Goal: Information Seeking & Learning: Learn about a topic

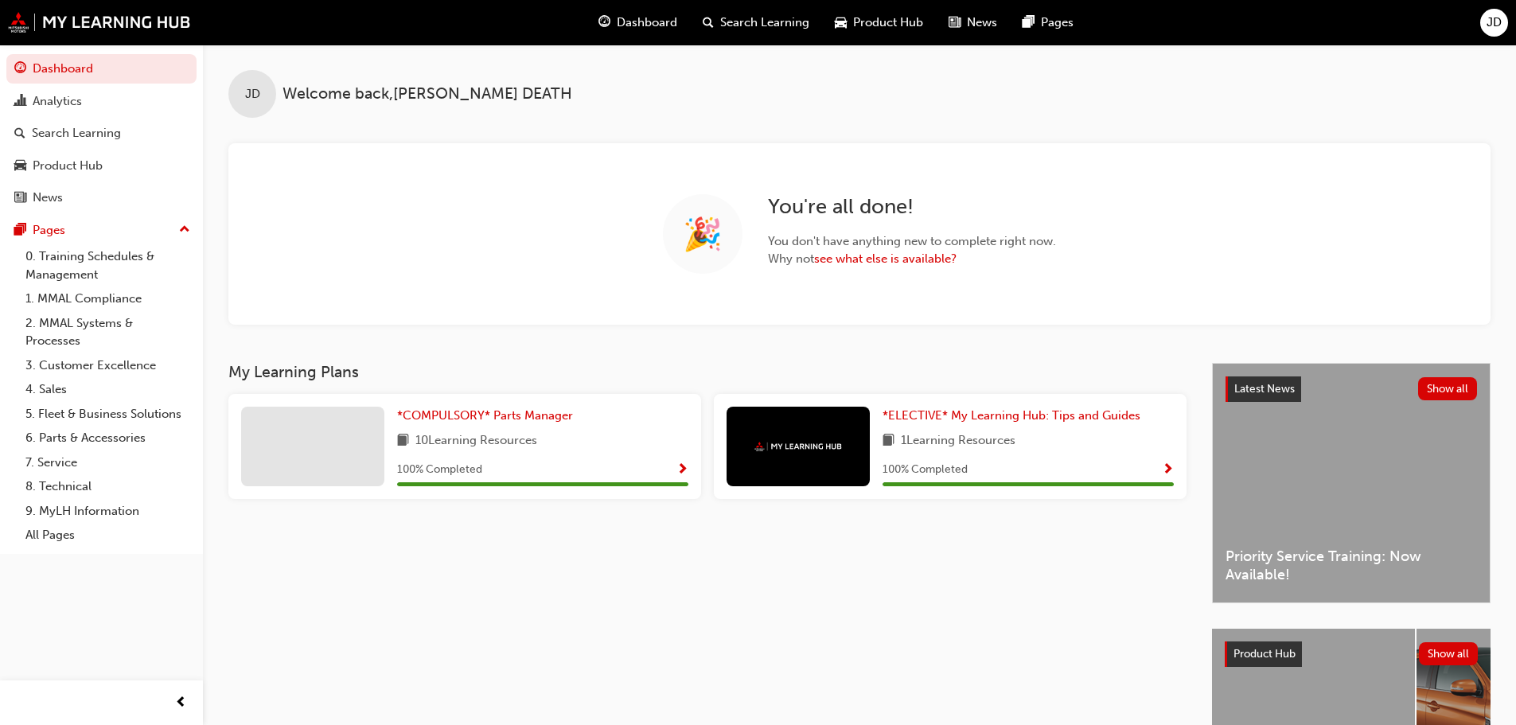
click at [750, 18] on span "Search Learning" at bounding box center [764, 23] width 89 height 18
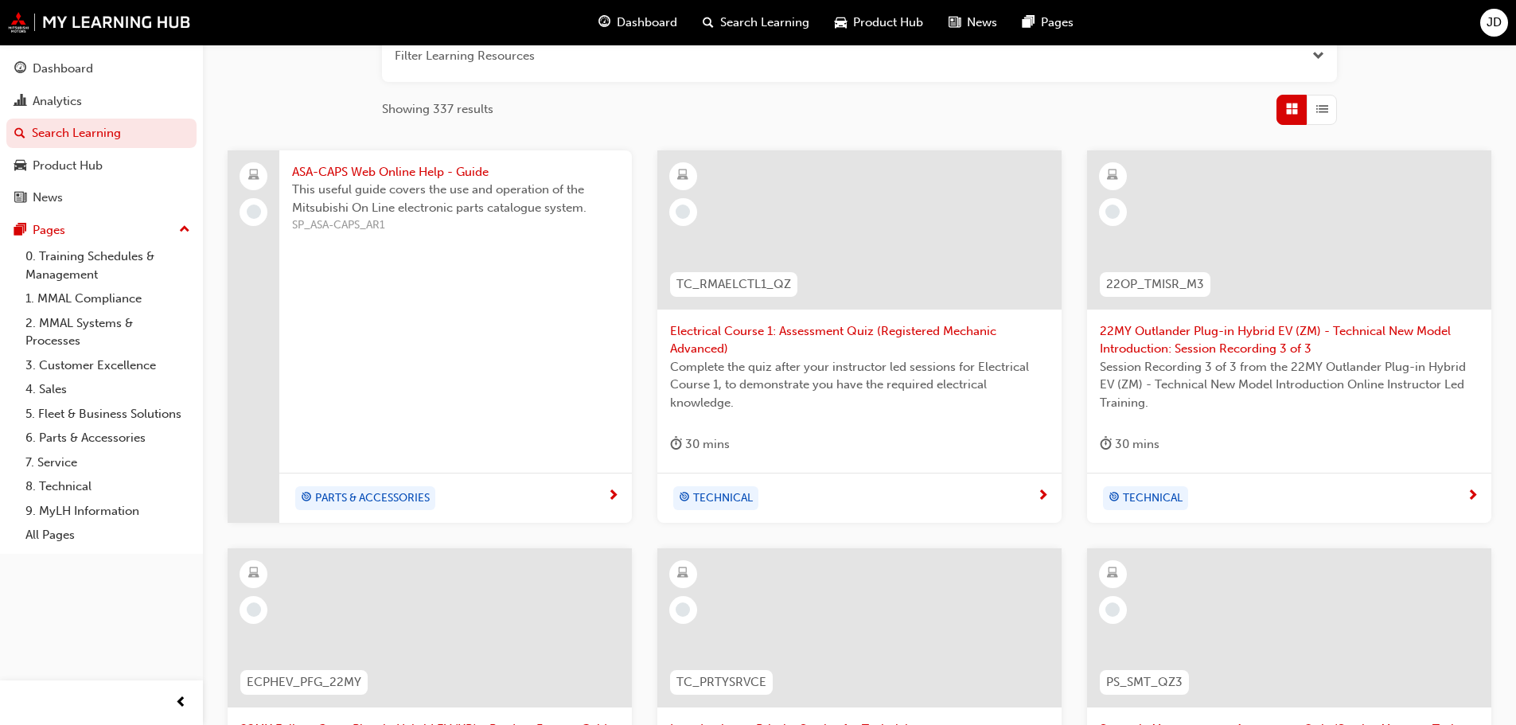
scroll to position [239, 0]
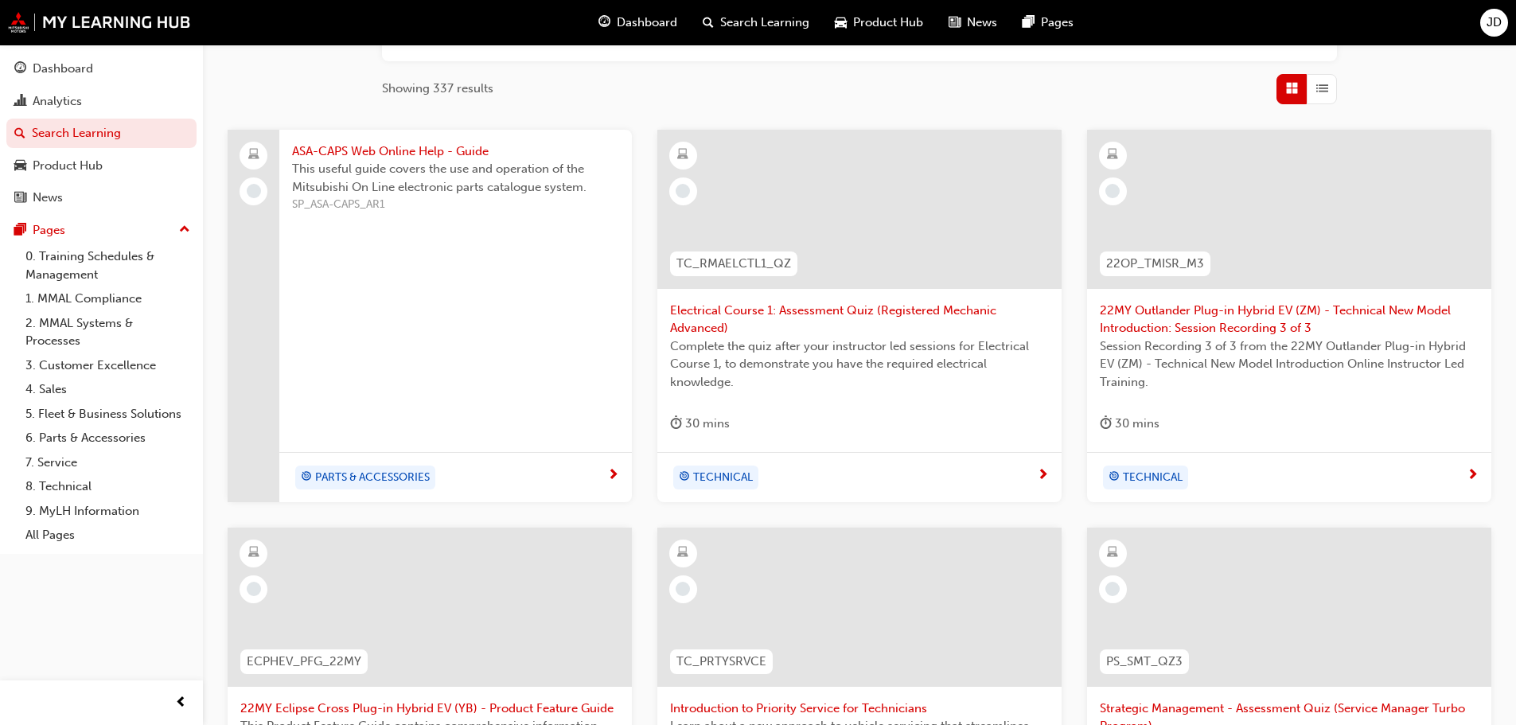
click at [382, 187] on span "This useful guide covers the use and operation of the Mitsubishi On Line electr…" at bounding box center [455, 178] width 327 height 36
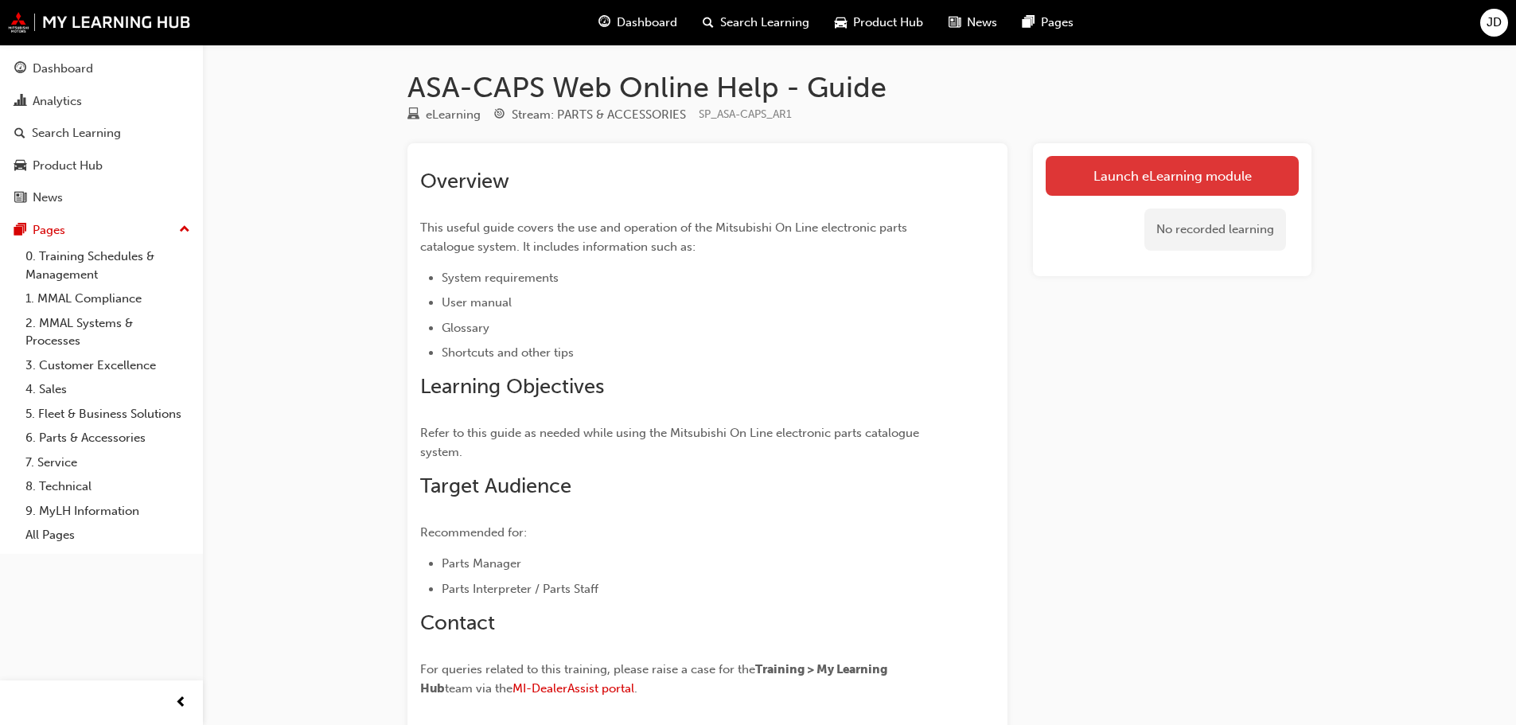
click at [1191, 172] on link "Launch eLearning module" at bounding box center [1172, 176] width 253 height 40
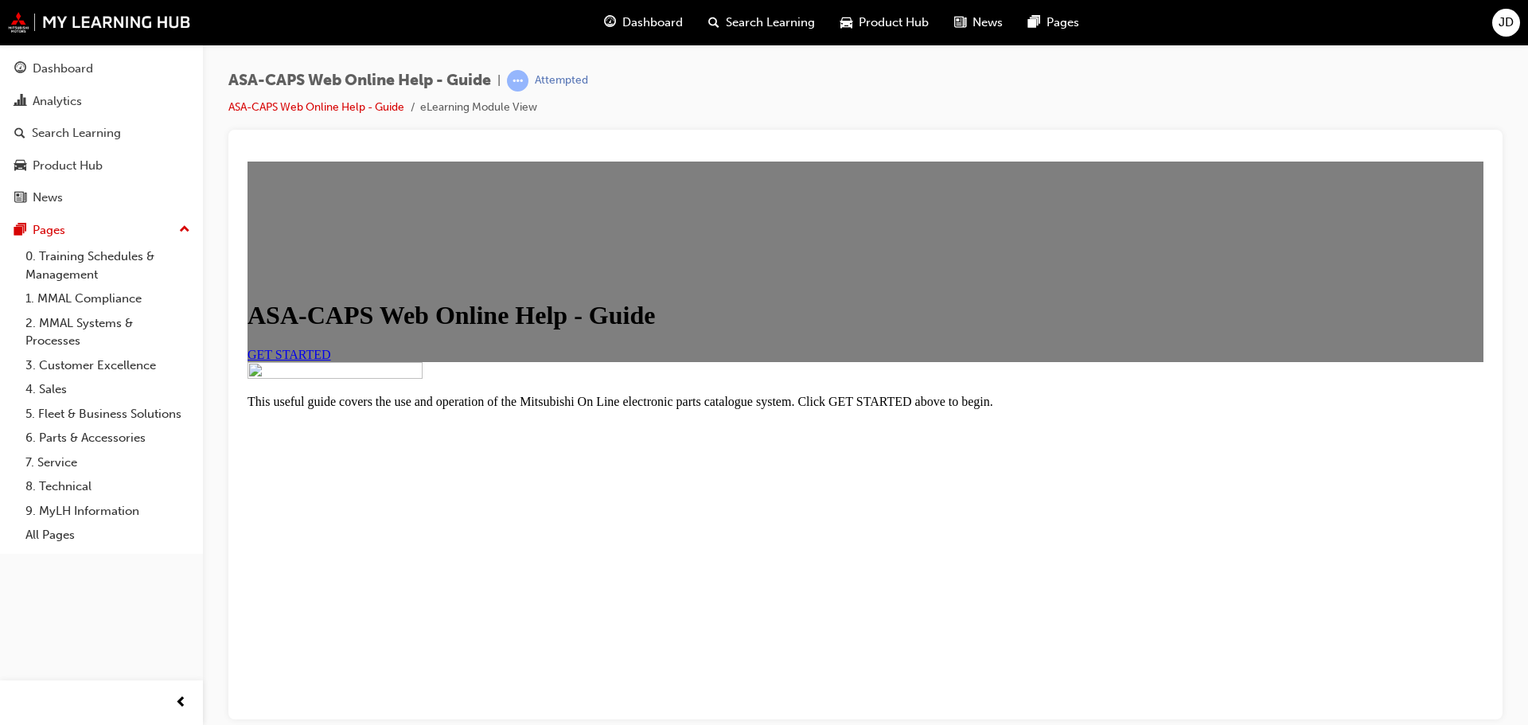
click at [331, 361] on link "GET STARTED" at bounding box center [290, 354] width 84 height 14
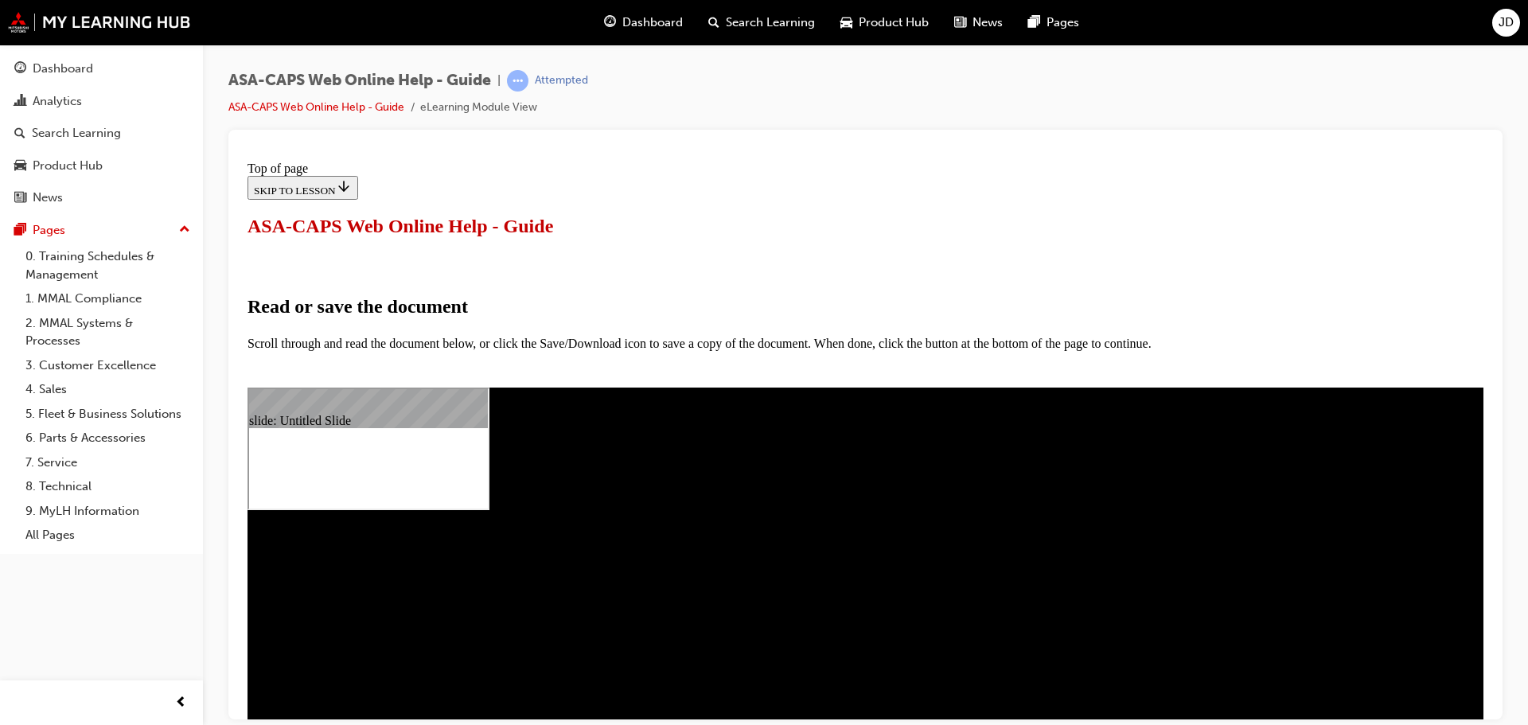
select select "auto"
type input "2"
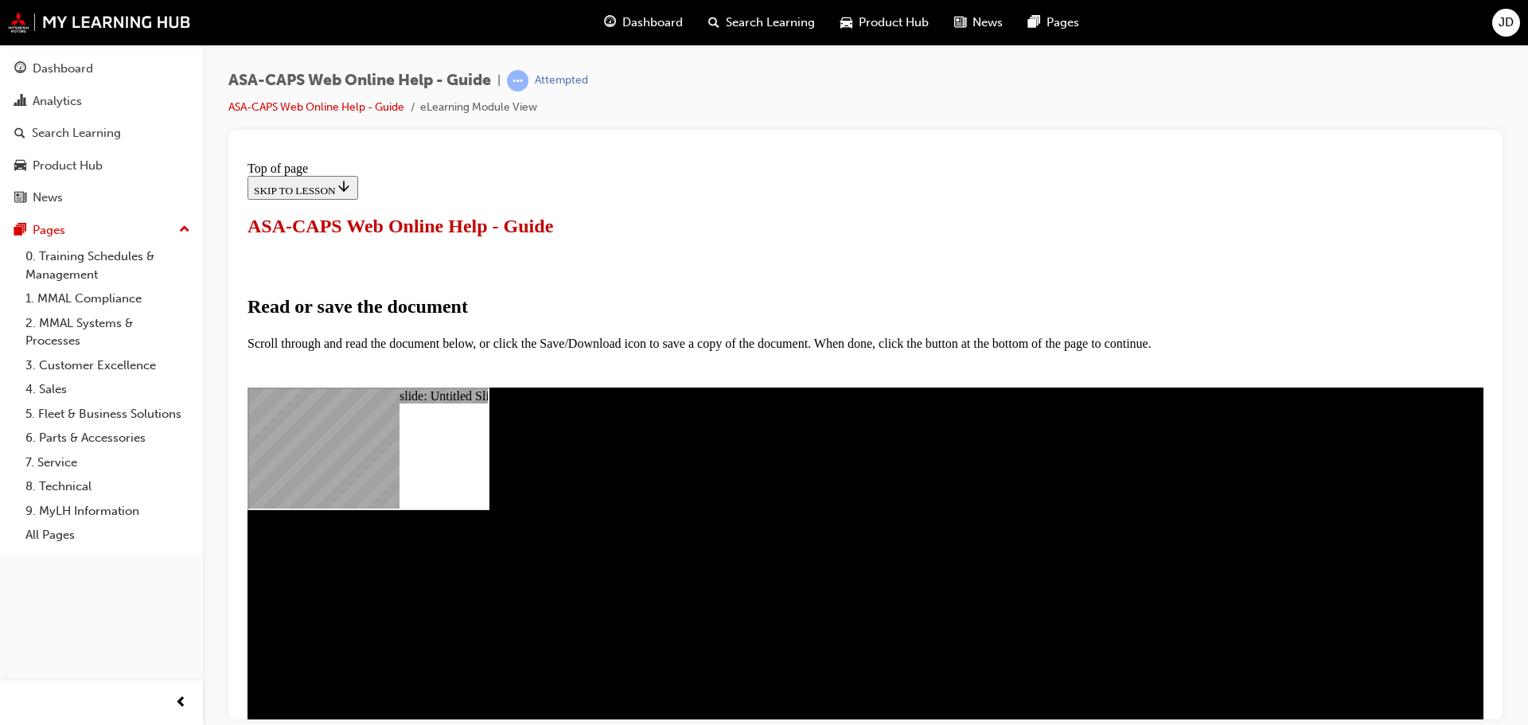
select select "page-fit"
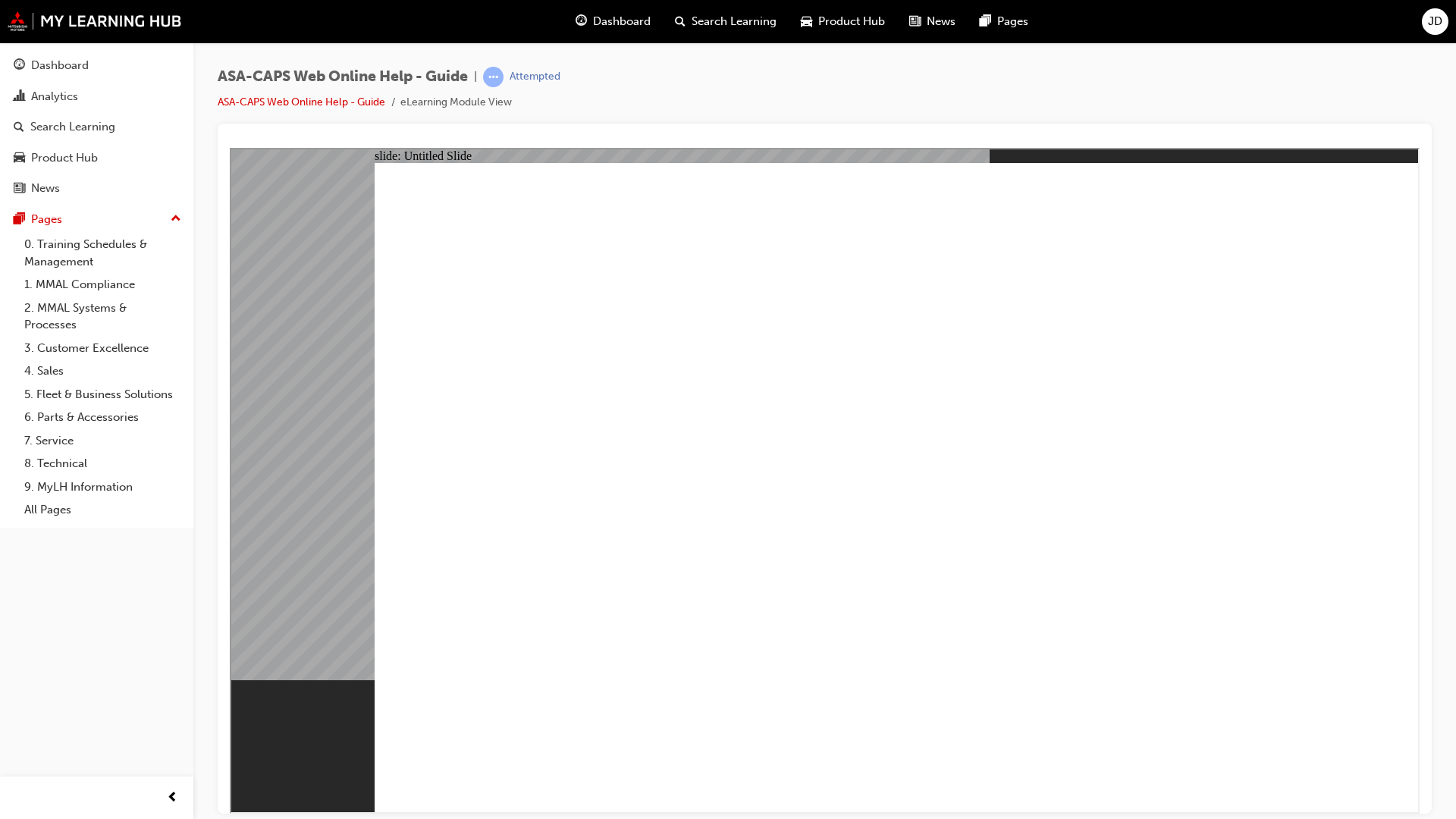
scroll to position [2273, 0]
type input "82"
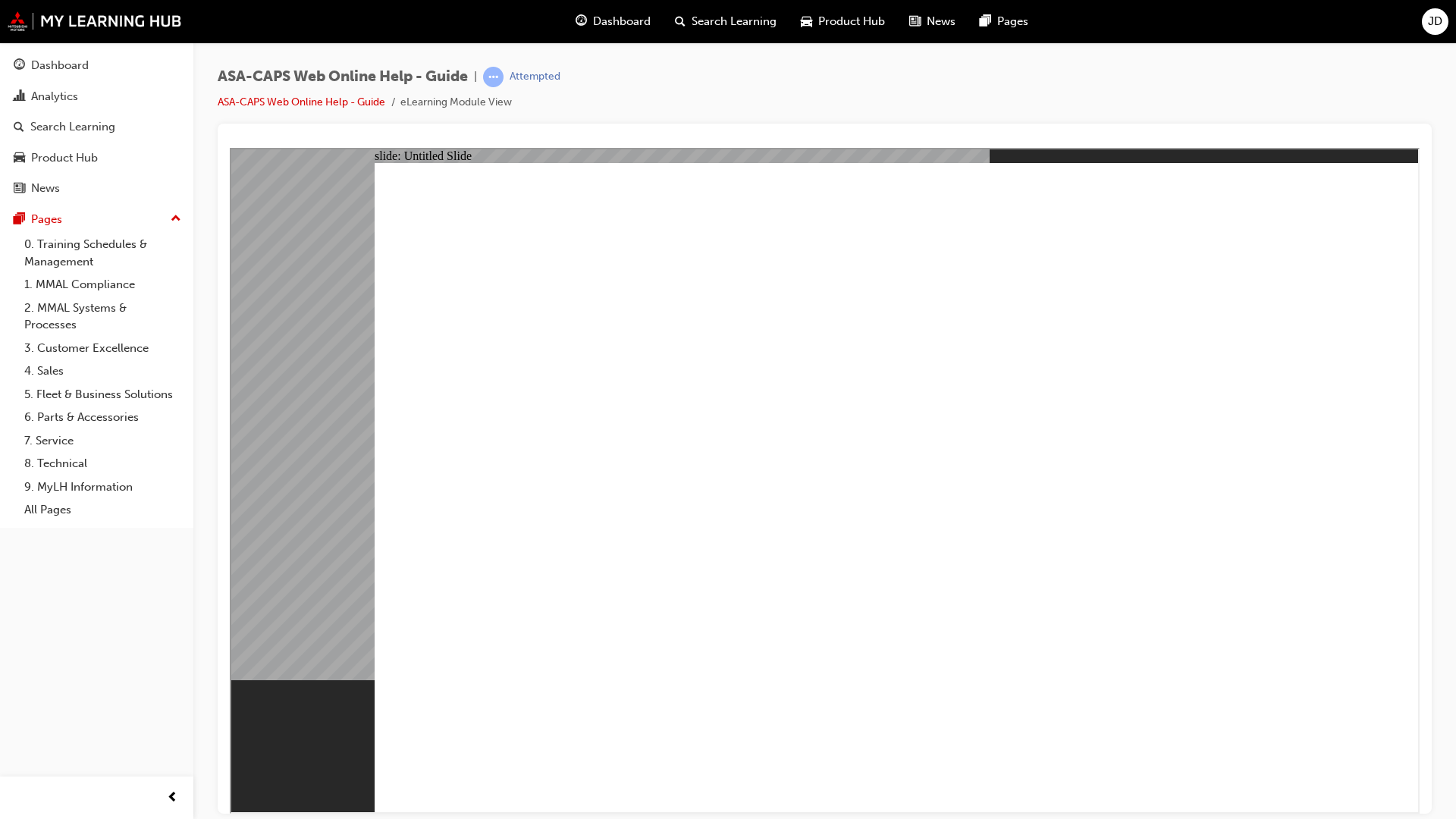
select select "auto"
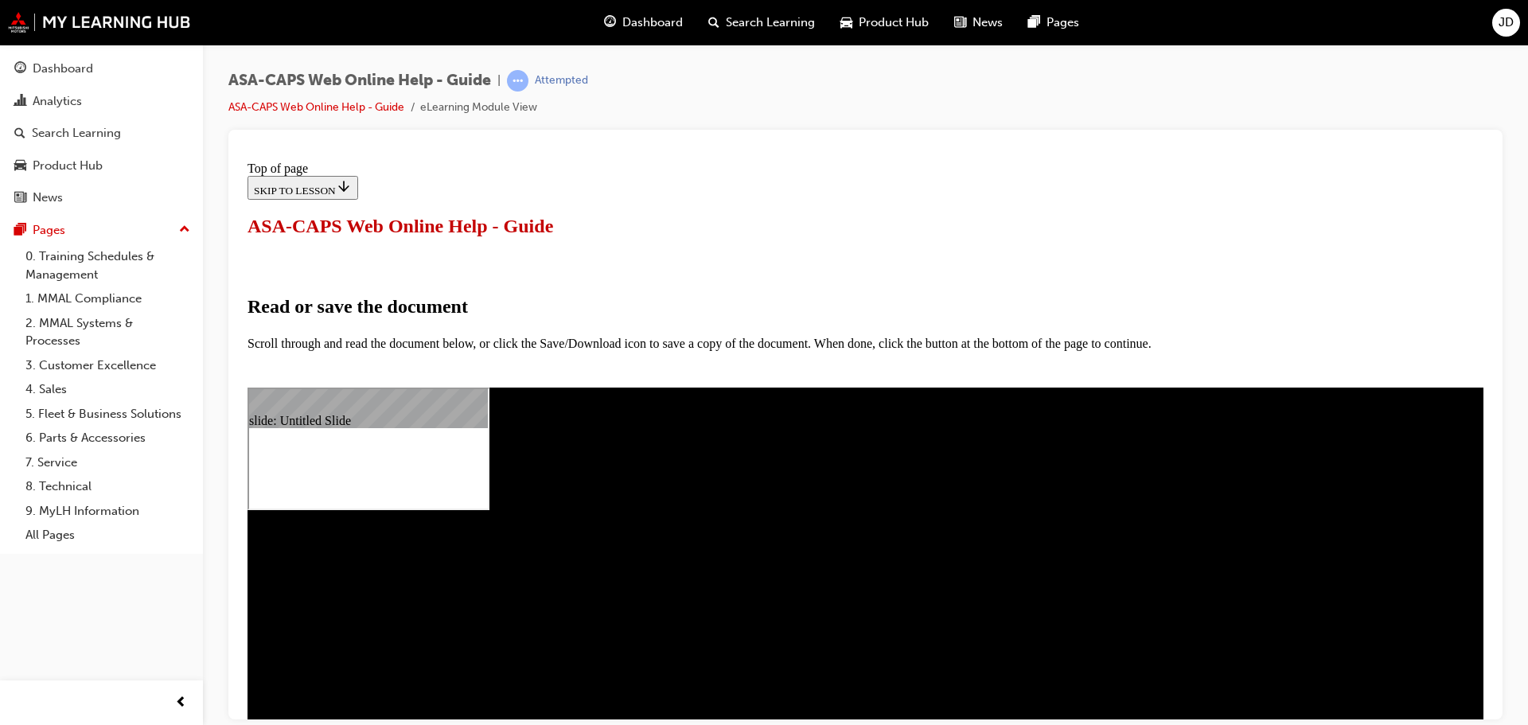
scroll to position [644, 0]
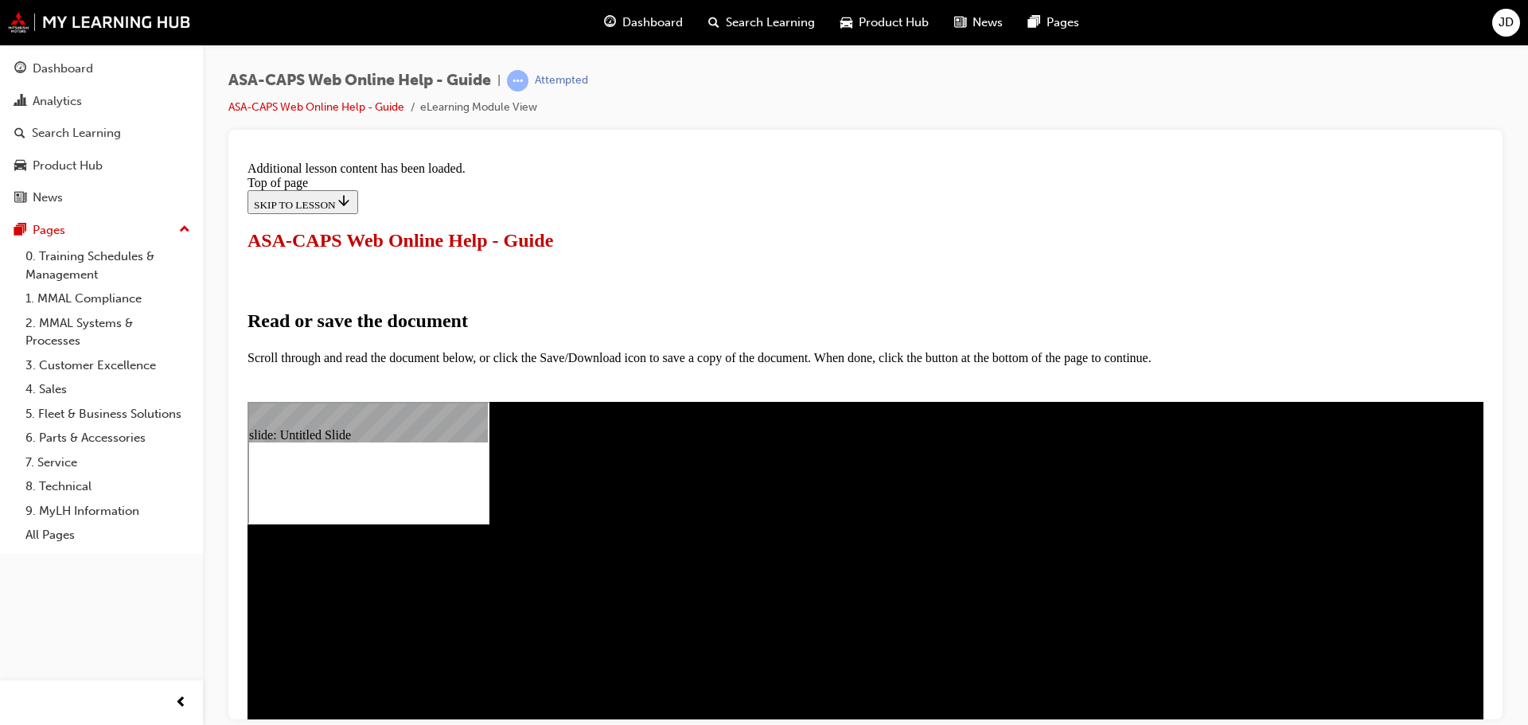
scroll to position [775, 0]
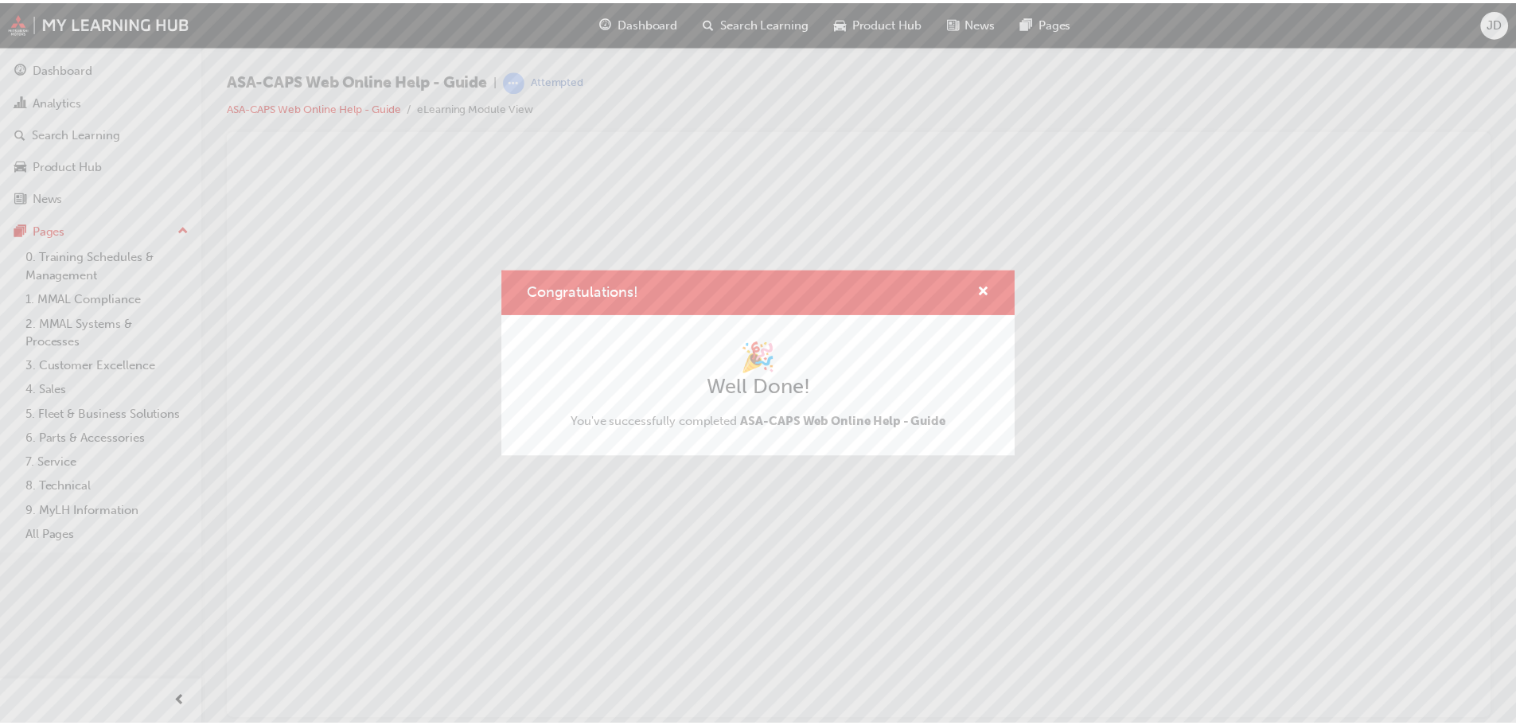
scroll to position [0, 0]
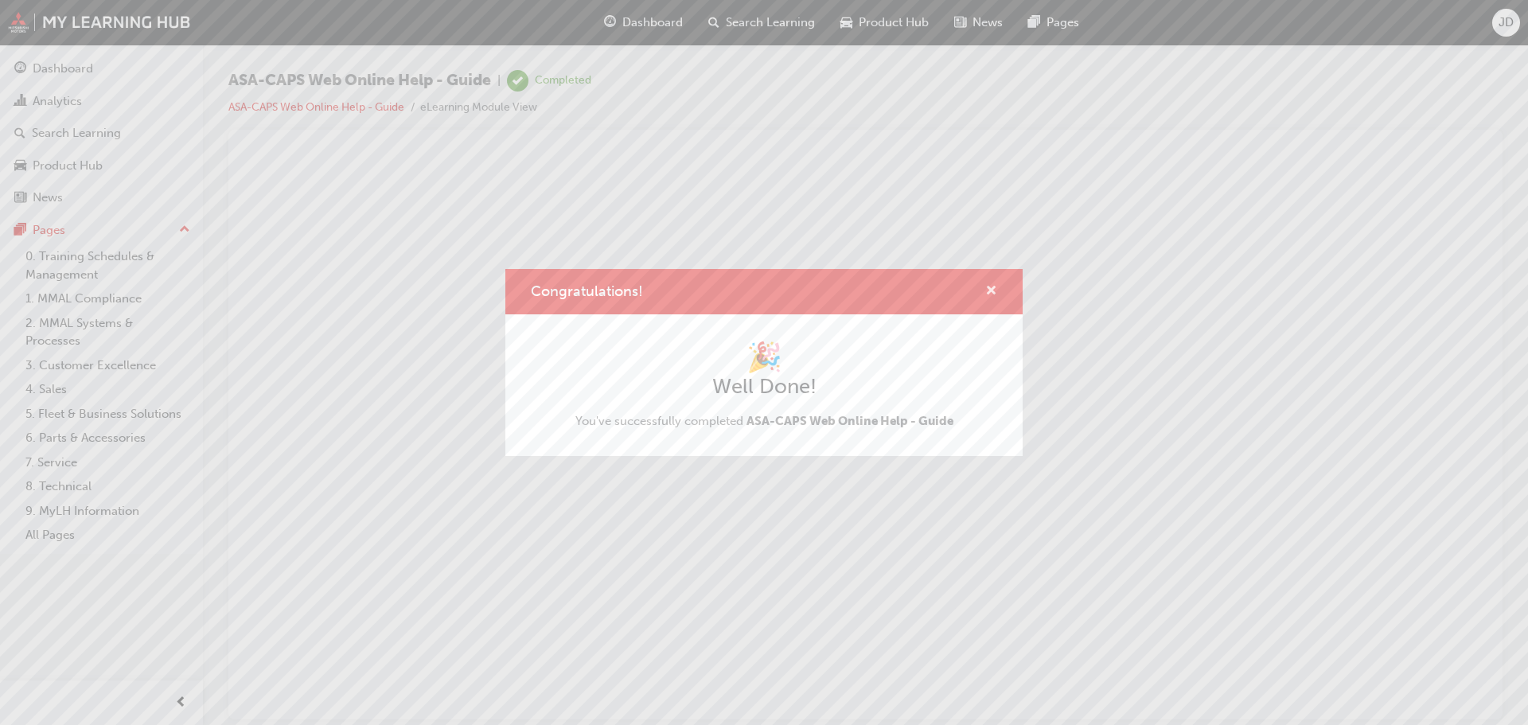
click at [994, 292] on span "cross-icon" at bounding box center [991, 292] width 12 height 14
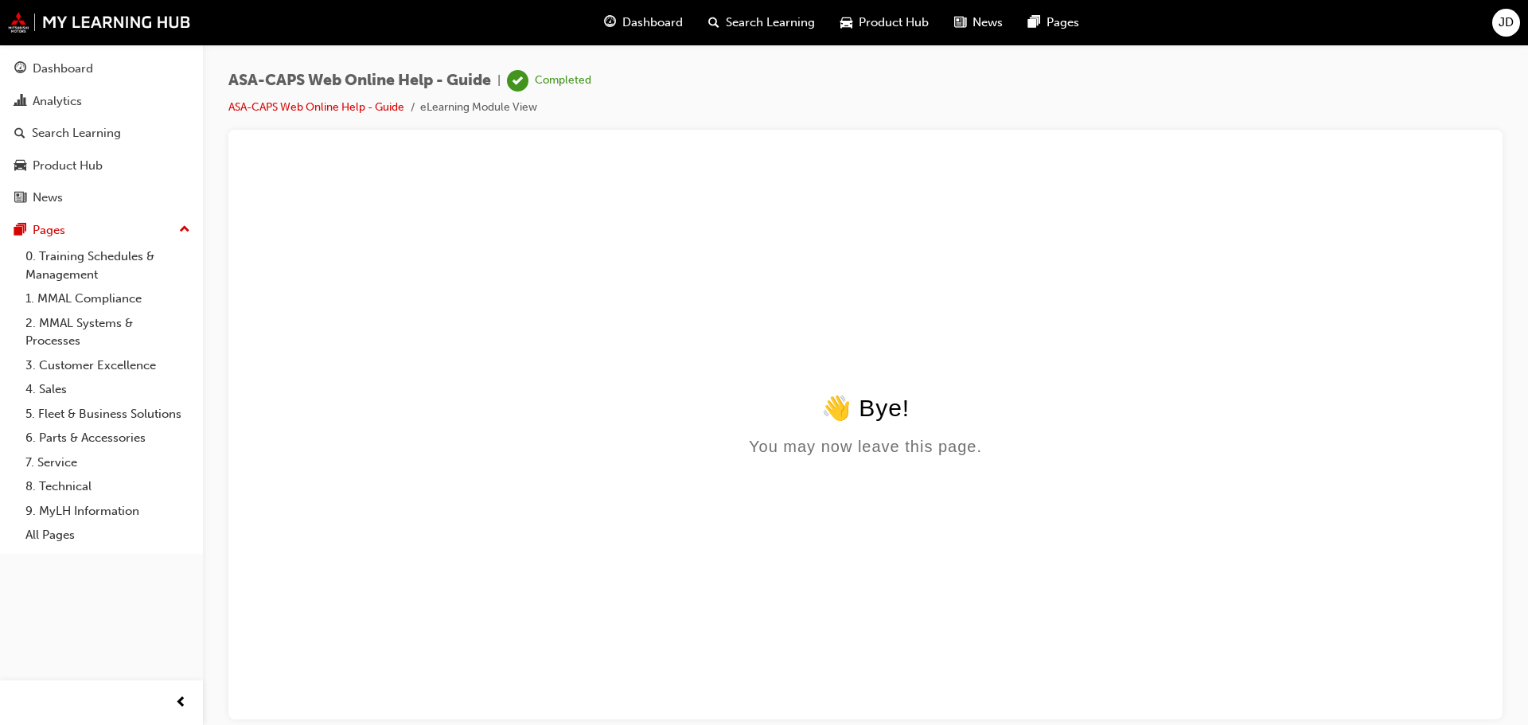
click at [820, 430] on div "👋 Bye! You may now leave this page." at bounding box center [866, 424] width 1236 height 62
click at [99, 25] on img at bounding box center [99, 22] width 183 height 21
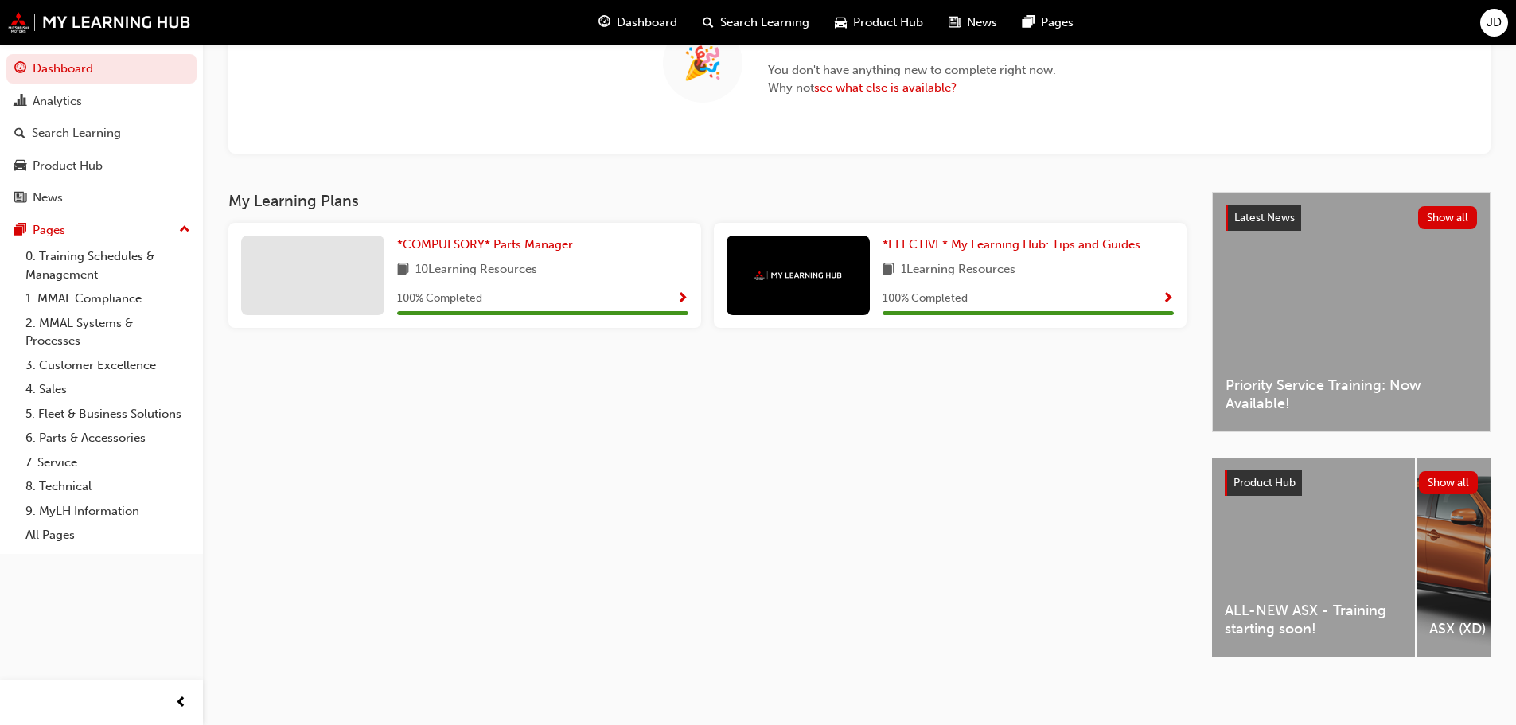
click at [1286, 613] on span "ALL-NEW ASX - Training starting soon!" at bounding box center [1313, 620] width 177 height 36
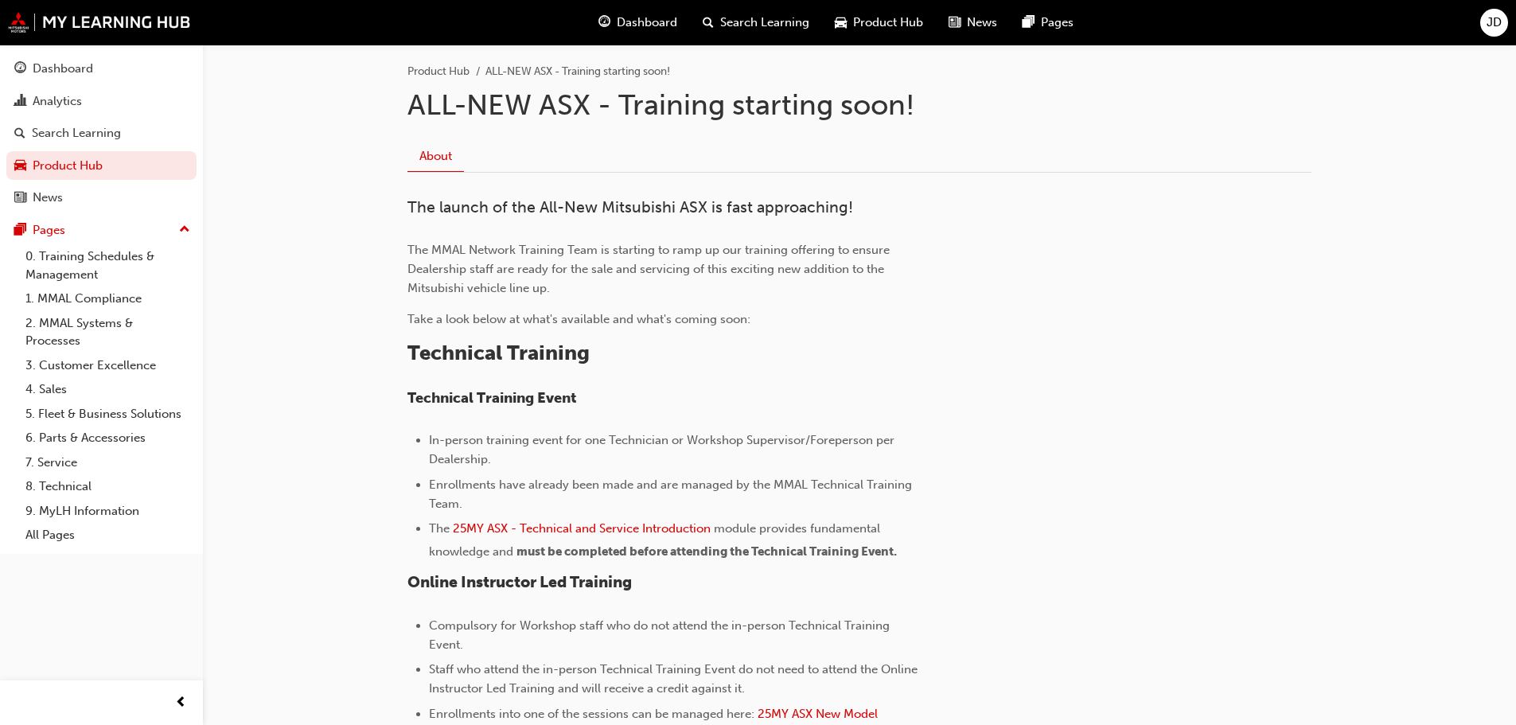
scroll to position [305, 0]
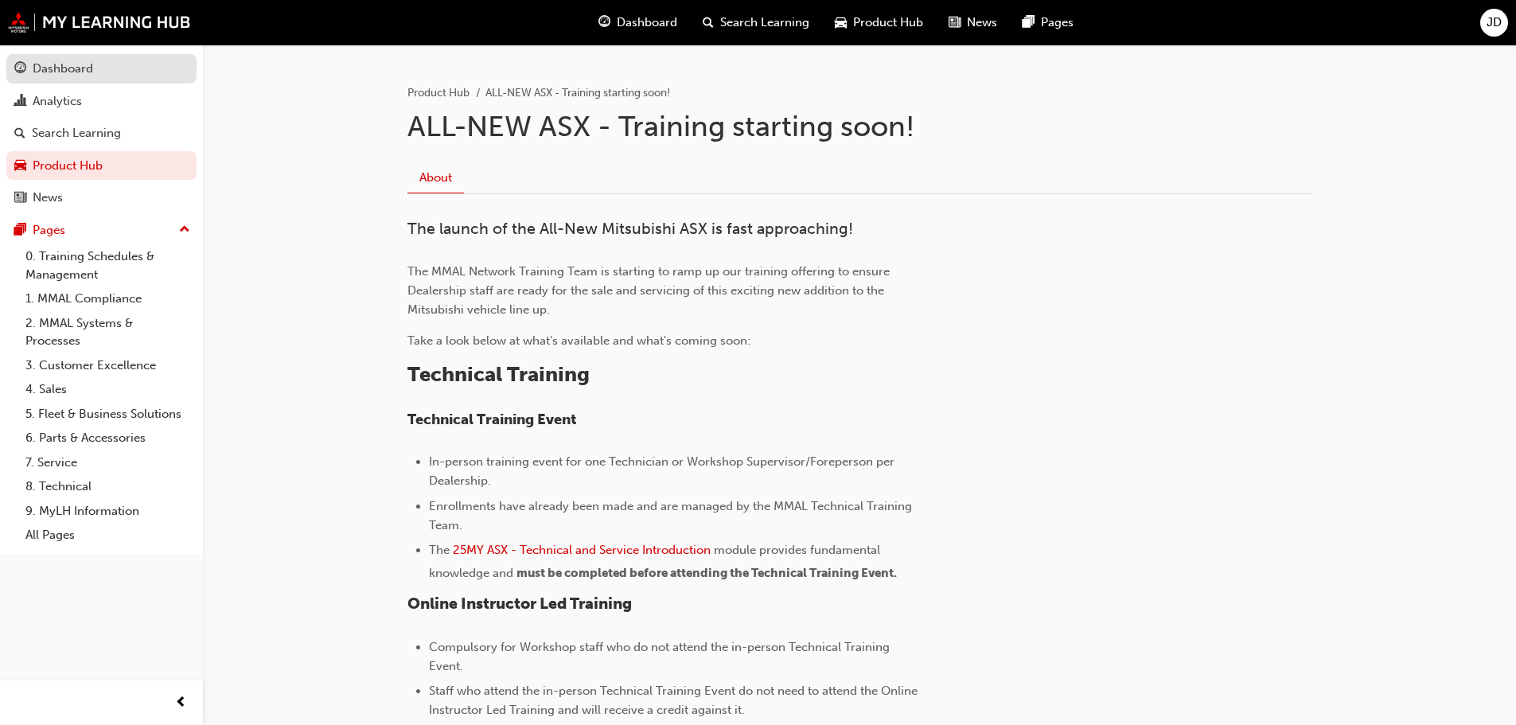
drag, startPoint x: 66, startPoint y: 60, endPoint x: 77, endPoint y: 70, distance: 14.7
click at [66, 60] on div "Dashboard" at bounding box center [63, 69] width 60 height 18
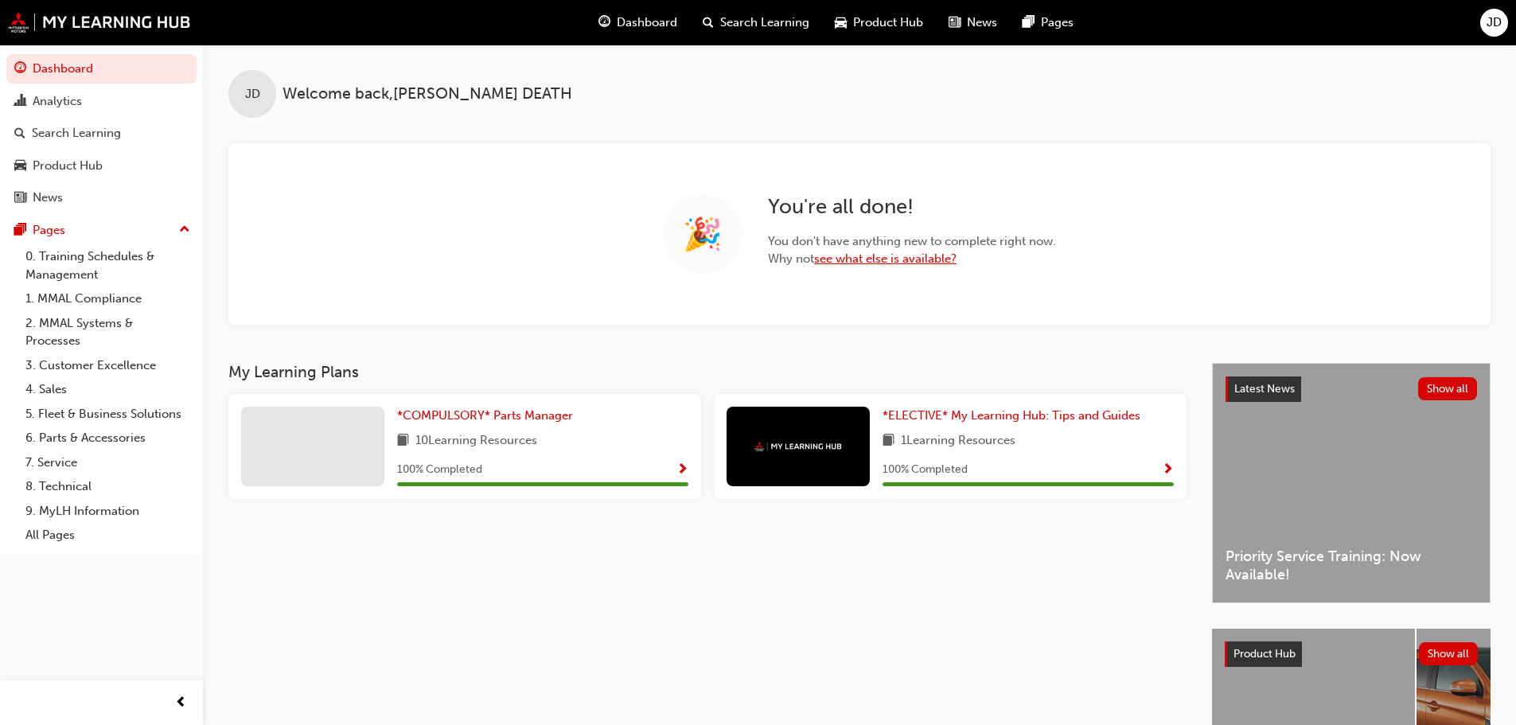
click at [885, 257] on link "see what else is available?" at bounding box center [885, 258] width 142 height 14
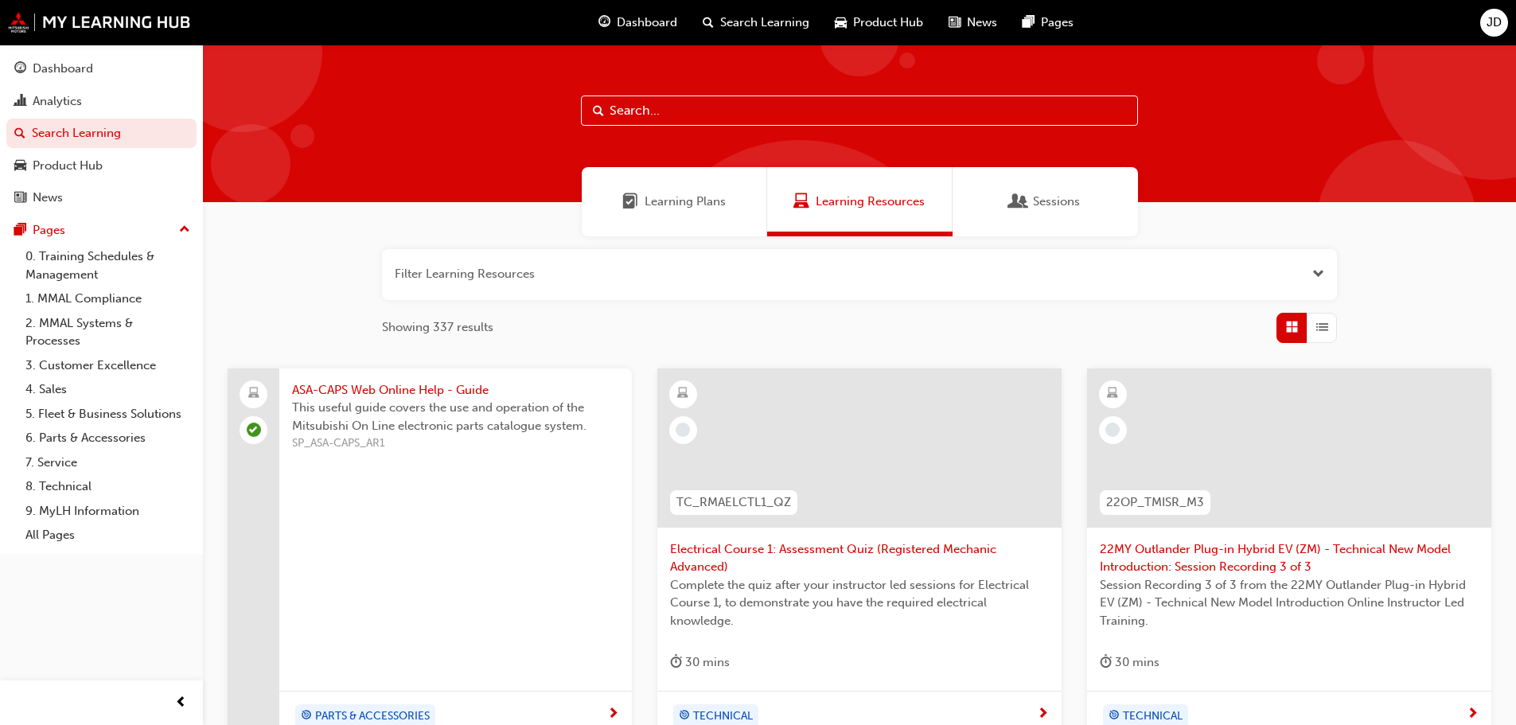
click at [699, 214] on div "Learning Plans" at bounding box center [674, 201] width 185 height 69
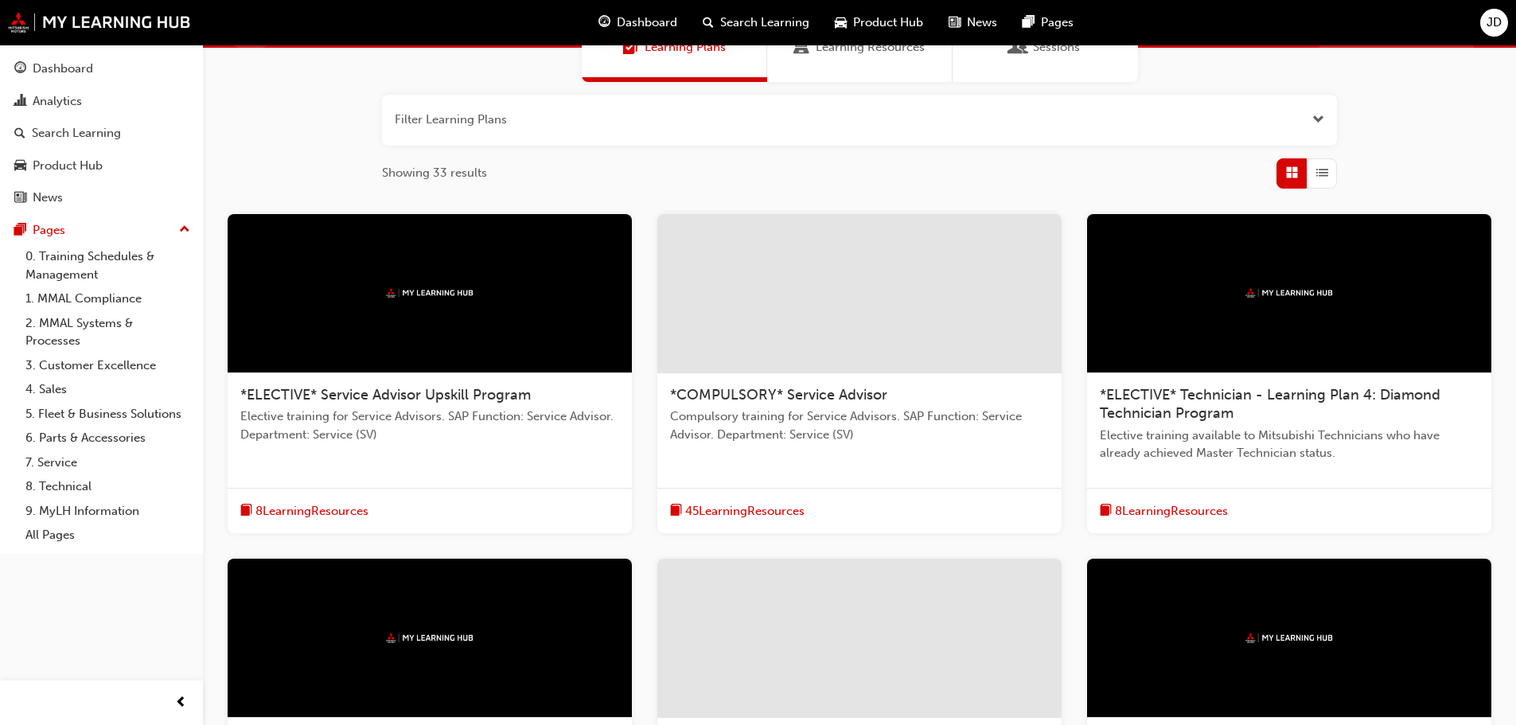
scroll to position [159, 0]
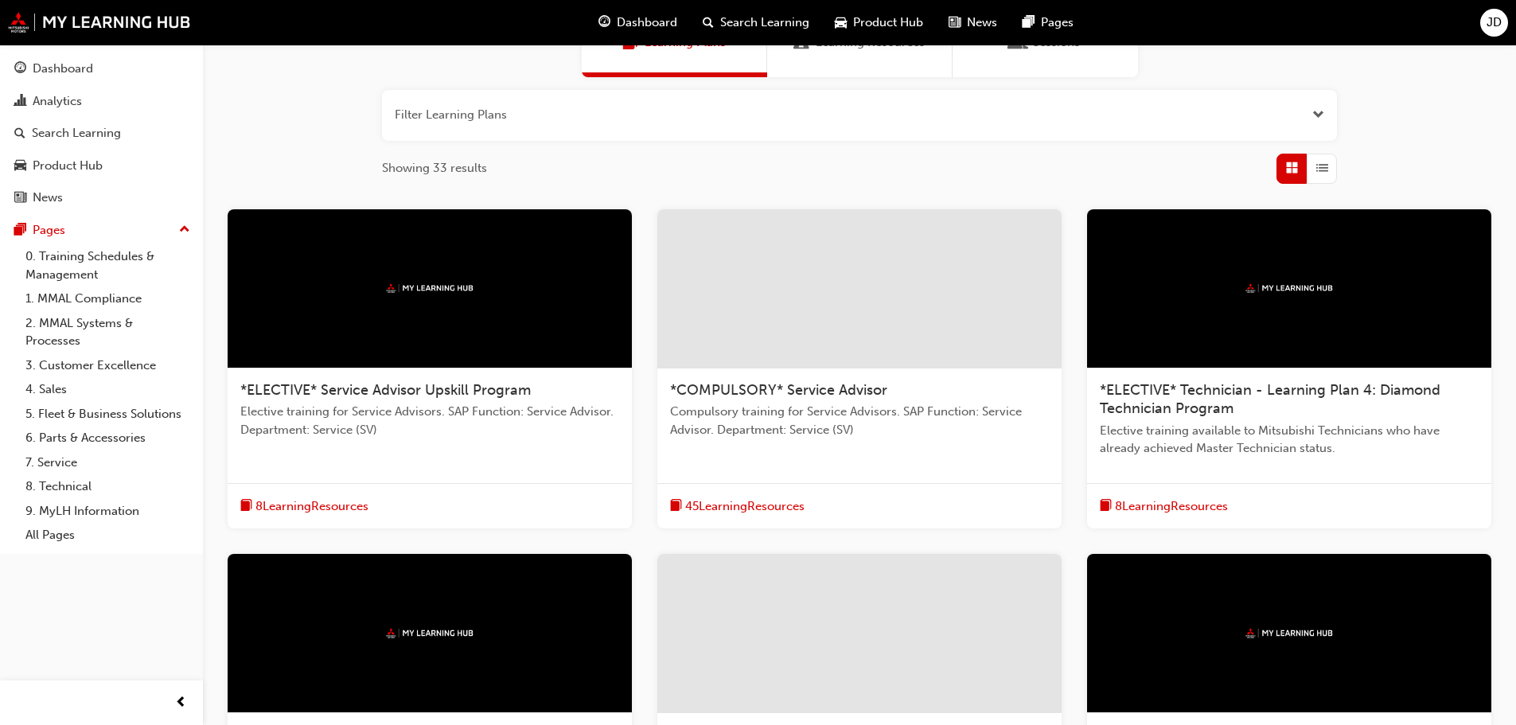
click at [918, 429] on span "Compulsory training for Service Advisors. SAP Function: Service Advisor. Depart…" at bounding box center [859, 421] width 379 height 36
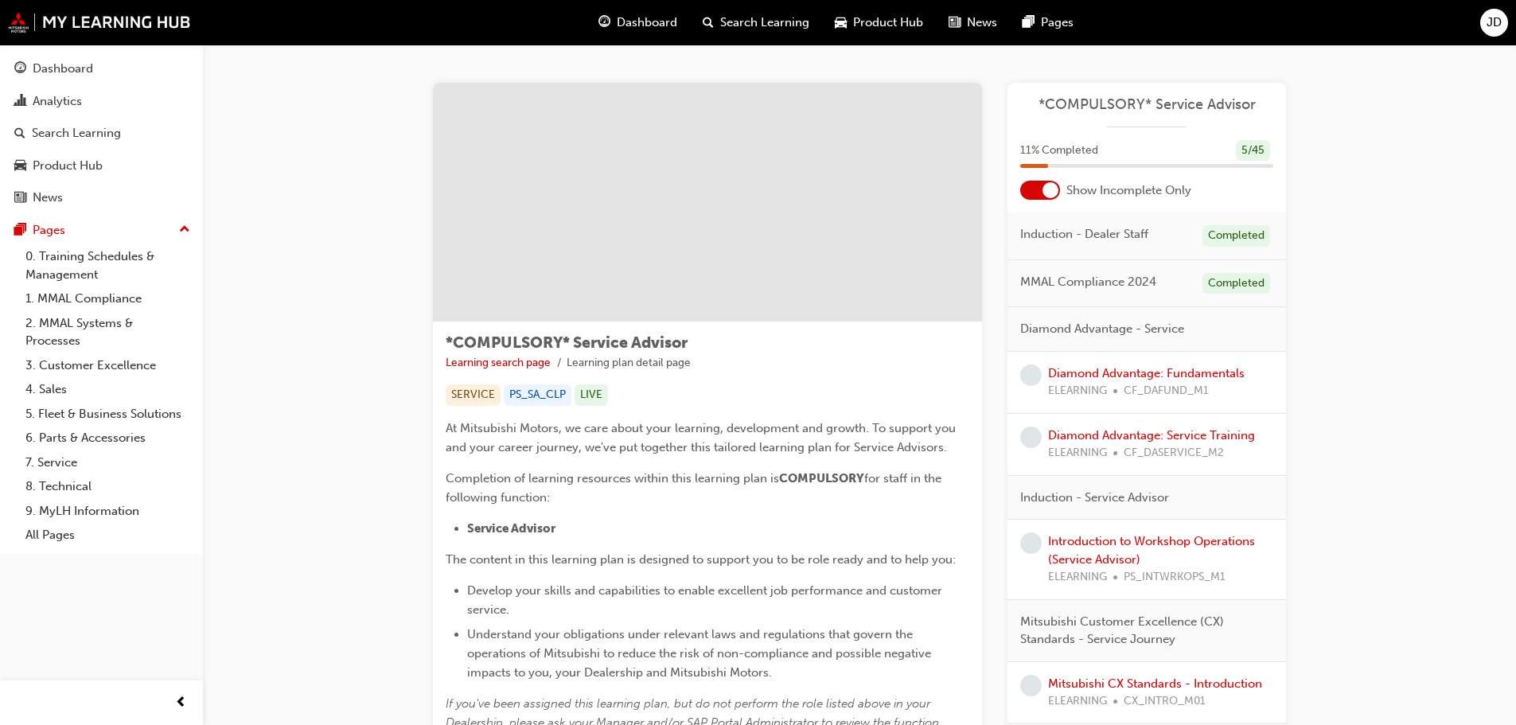
click at [770, 22] on span "Search Learning" at bounding box center [764, 23] width 89 height 18
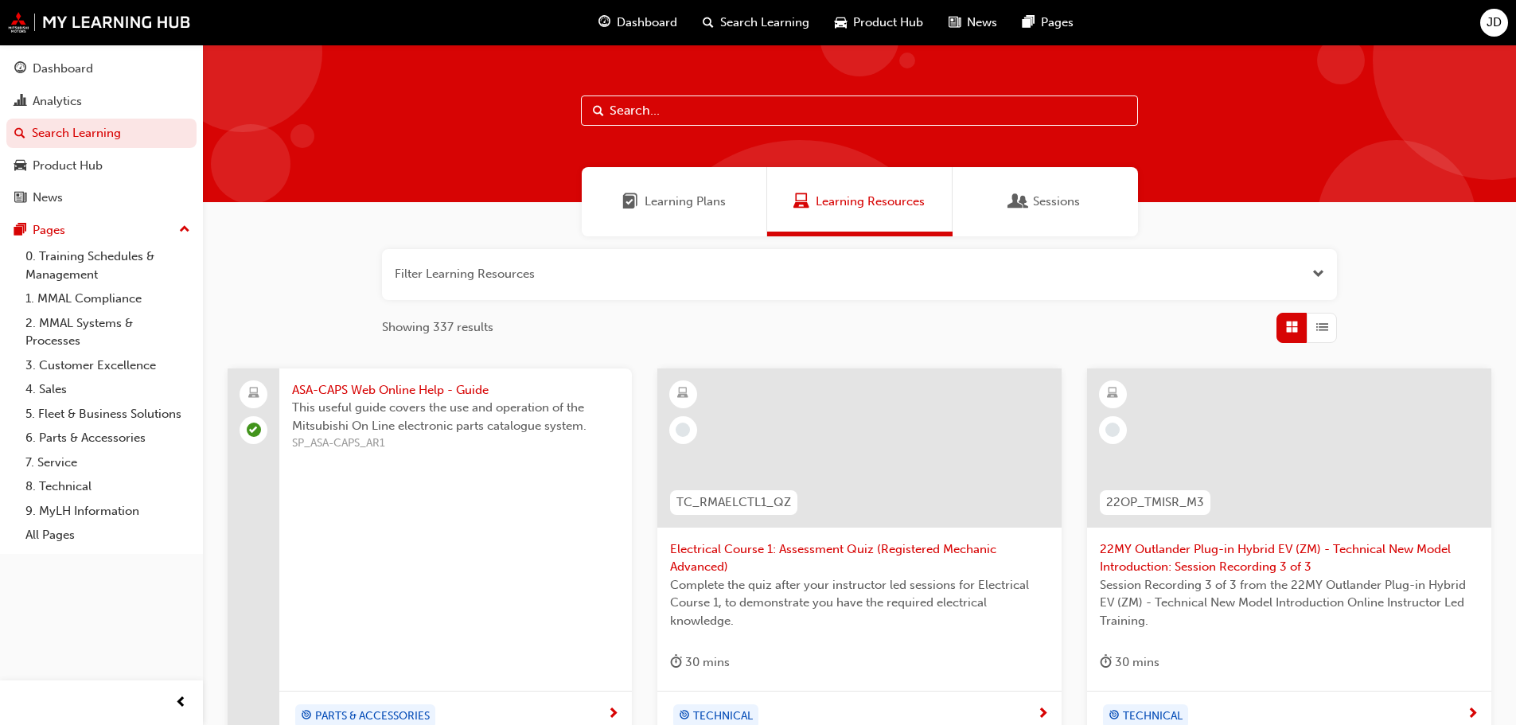
click at [1054, 198] on span "Sessions" at bounding box center [1056, 202] width 47 height 18
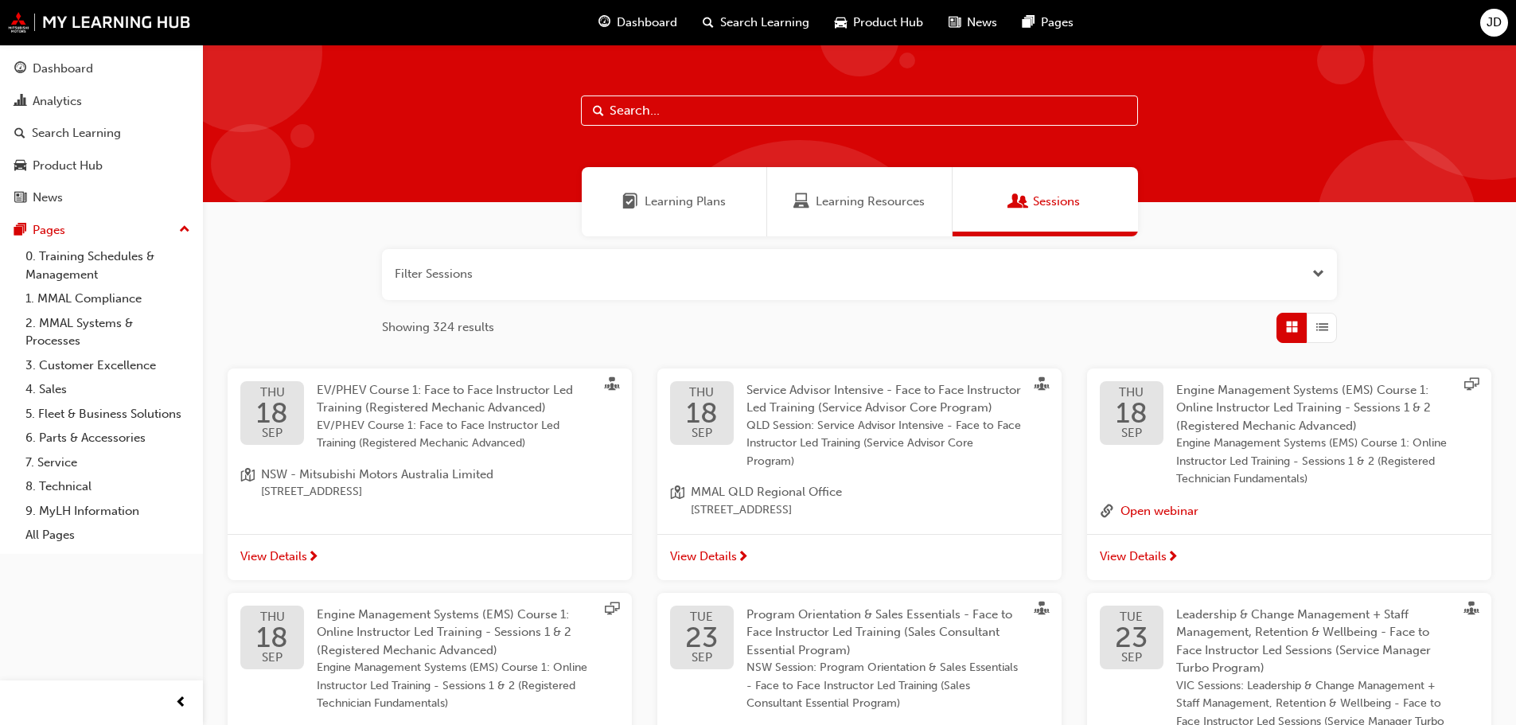
click at [872, 206] on span "Learning Resources" at bounding box center [870, 202] width 109 height 18
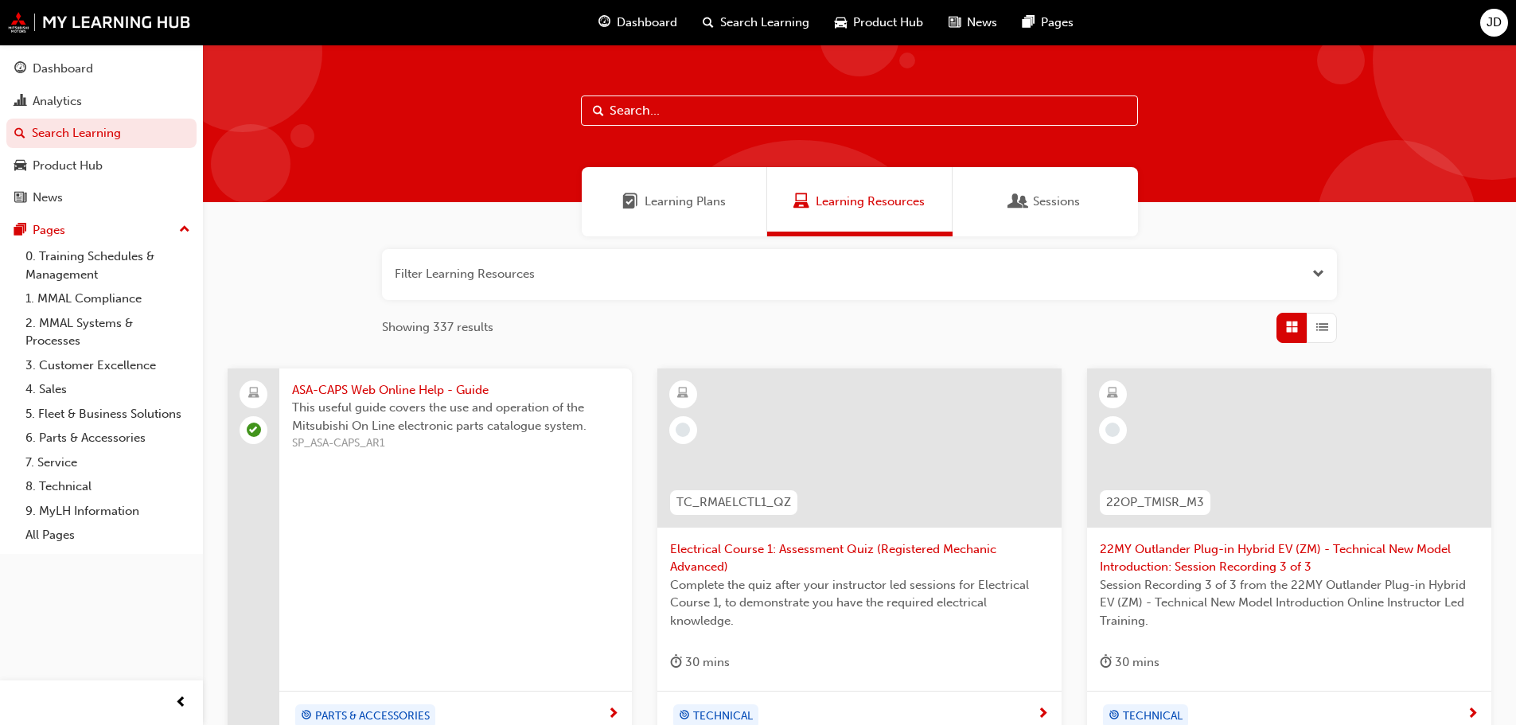
click at [693, 206] on span "Learning Plans" at bounding box center [685, 202] width 81 height 18
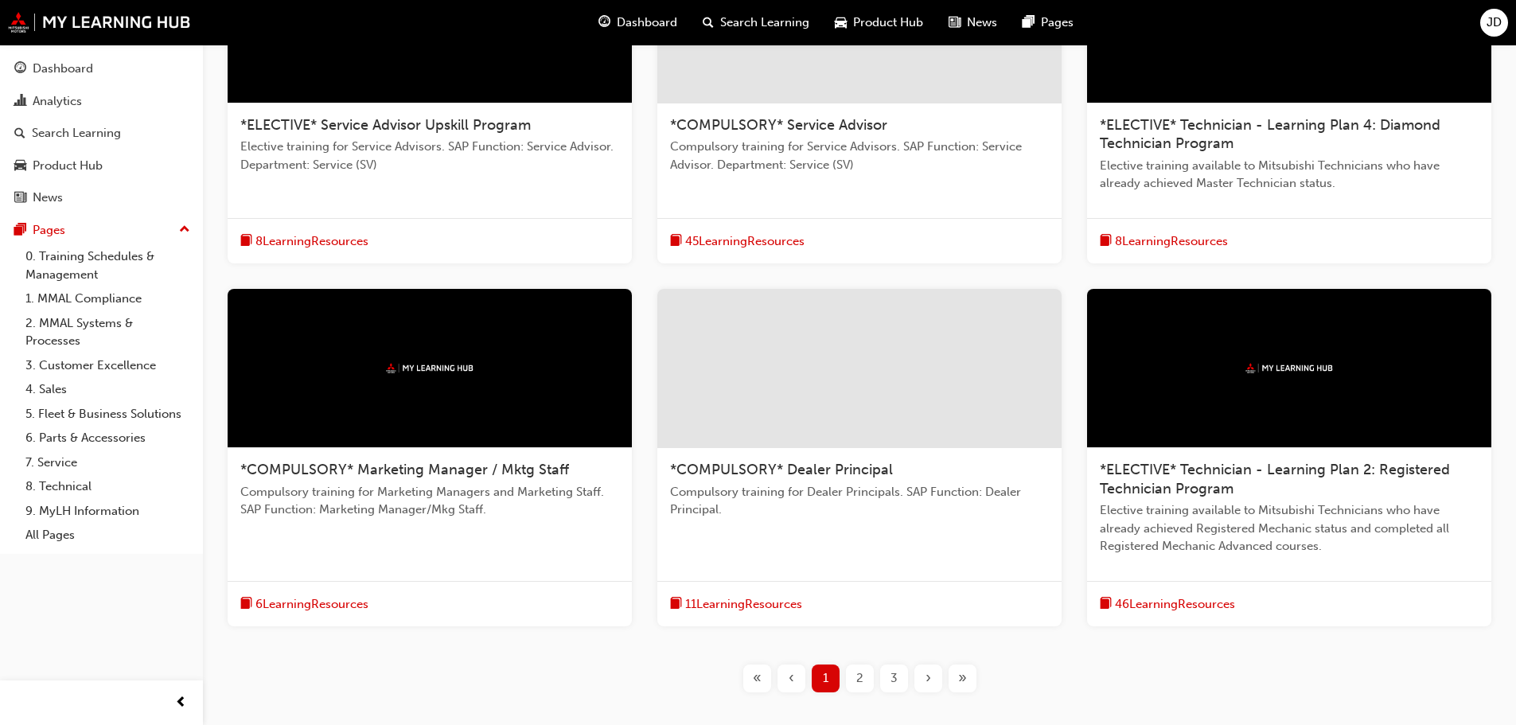
scroll to position [478, 0]
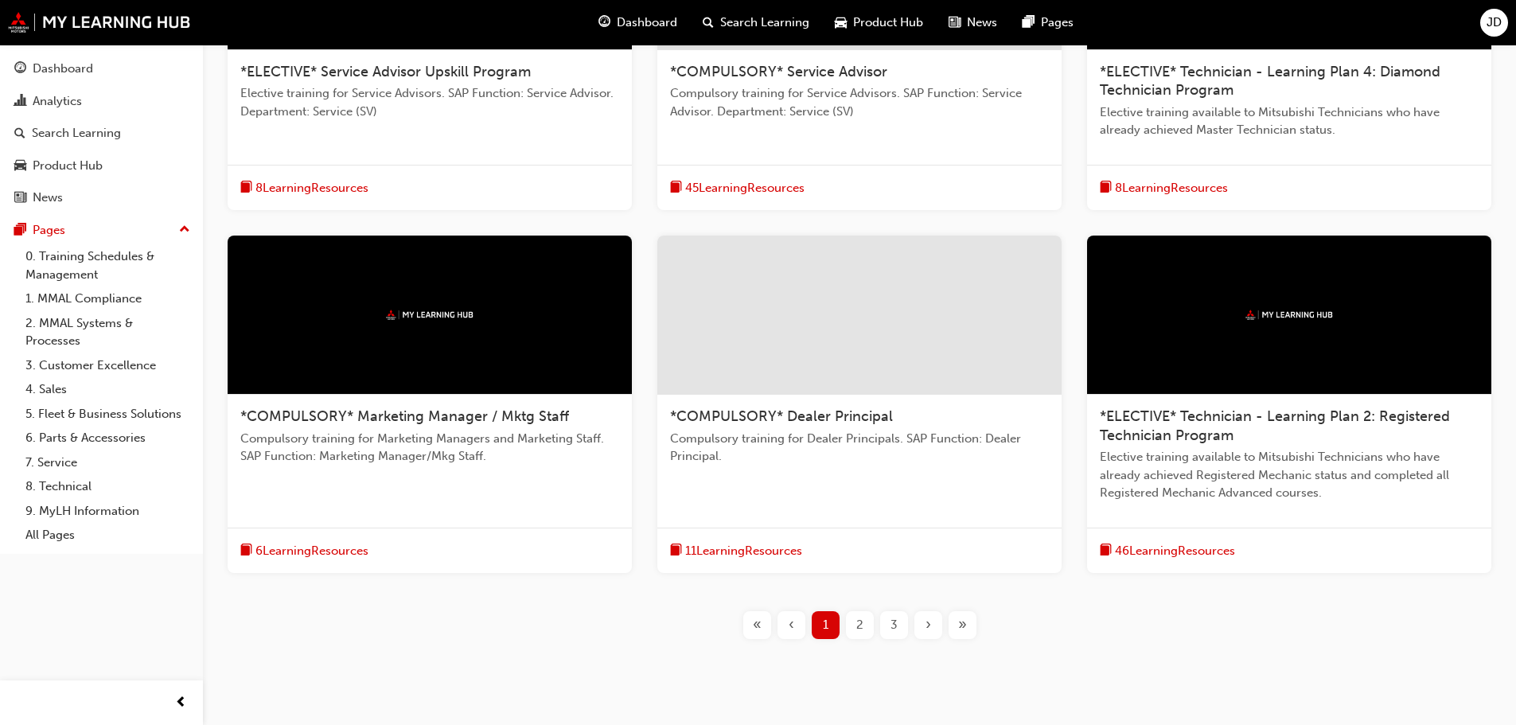
click at [641, 622] on div "« ‹ 1 2 3 › »" at bounding box center [859, 625] width 1262 height 28
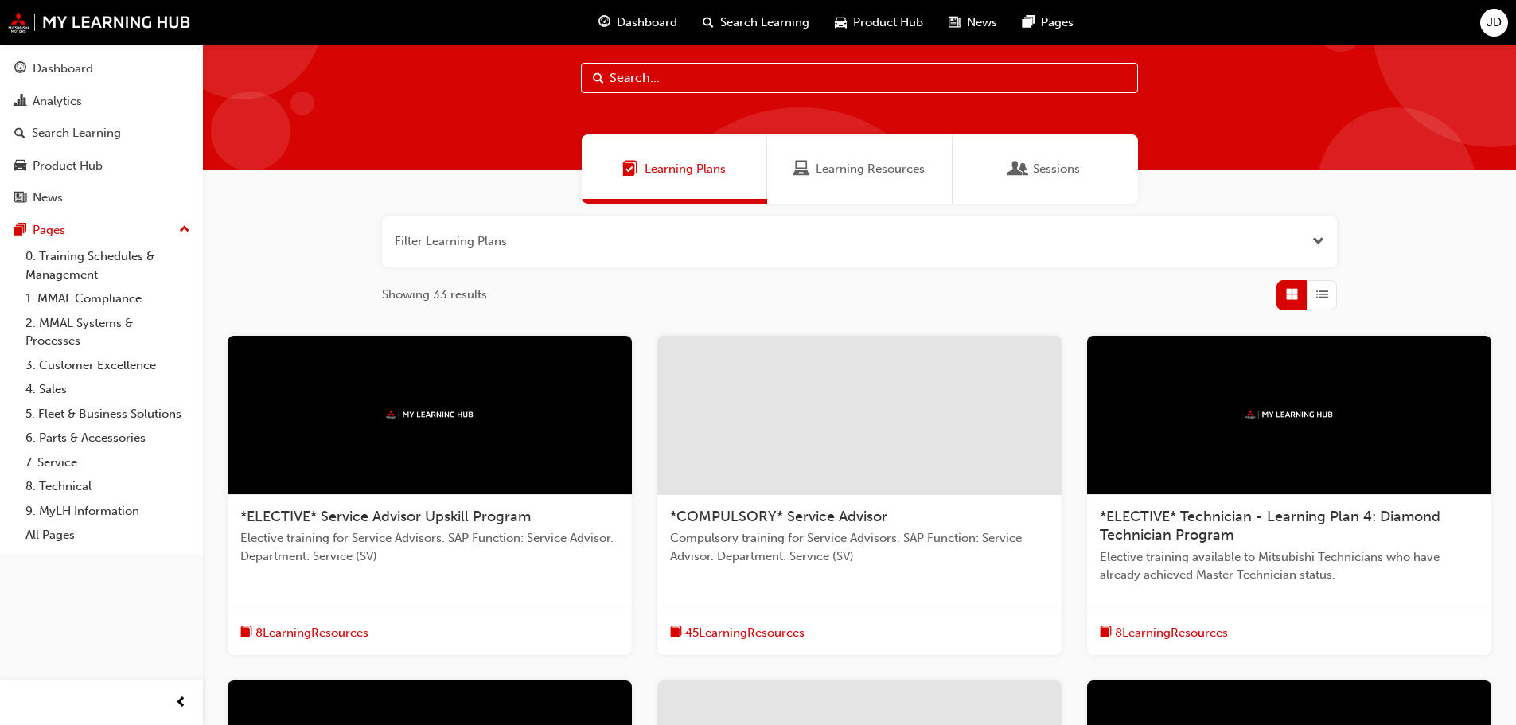
scroll to position [0, 0]
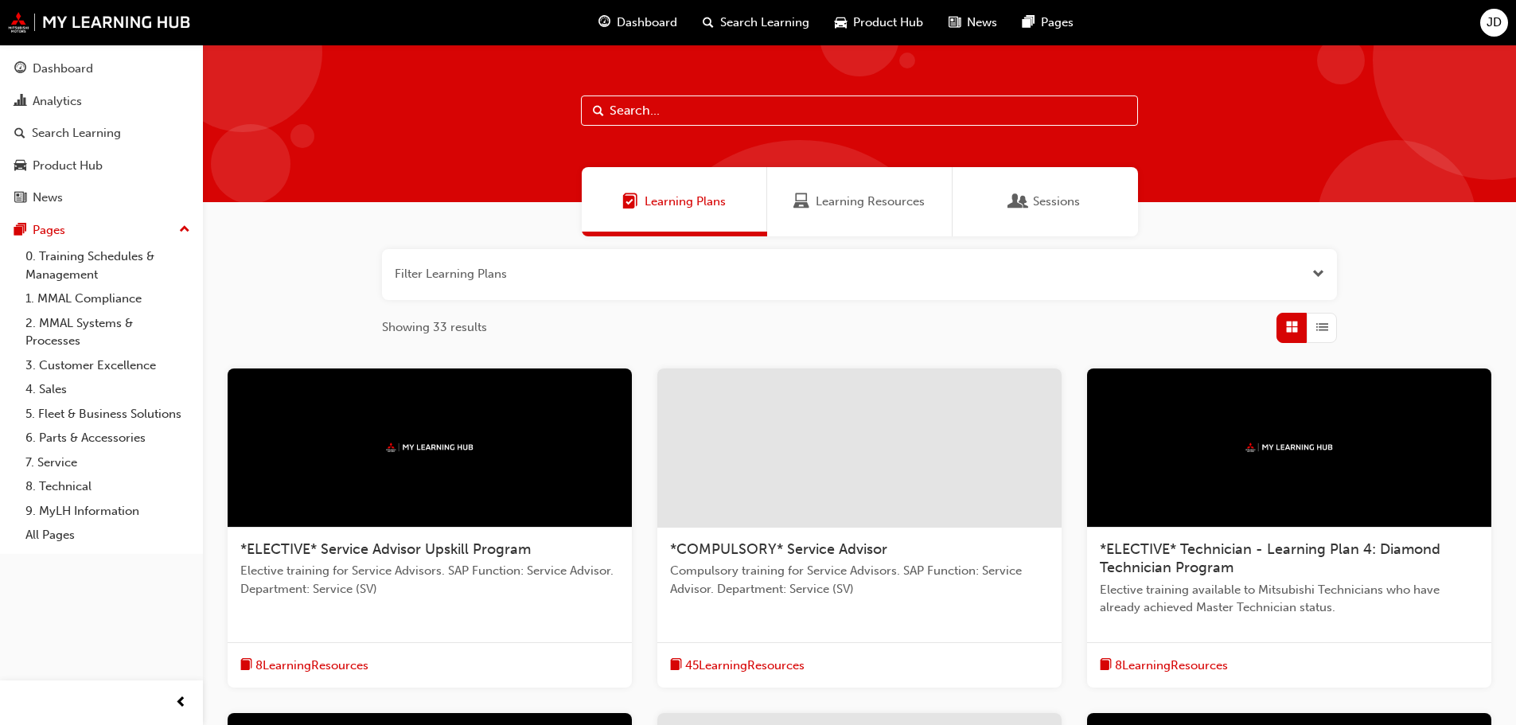
click at [1300, 261] on button "button" at bounding box center [859, 274] width 955 height 51
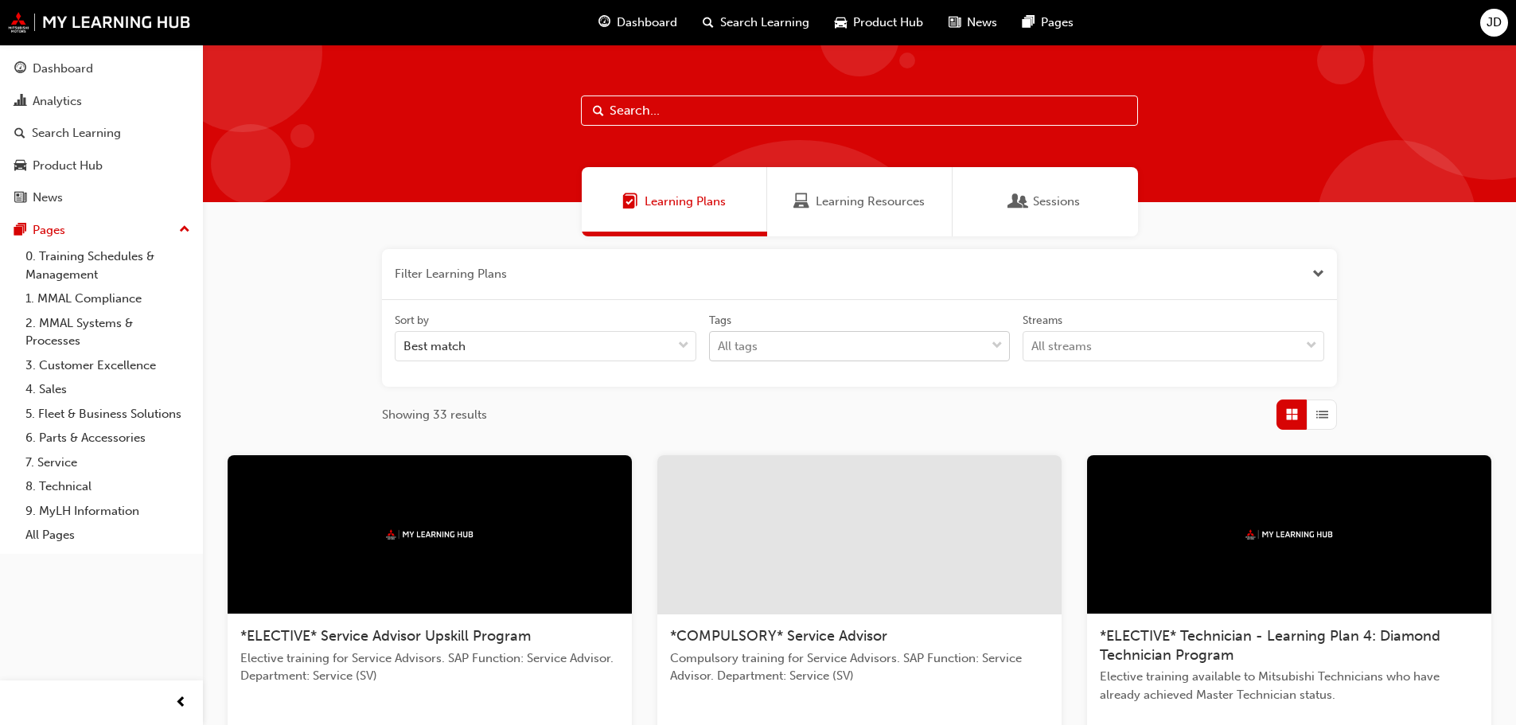
click at [998, 342] on span "down-icon" at bounding box center [997, 346] width 11 height 21
click at [719, 342] on input "Tags All tags" at bounding box center [719, 346] width 2 height 14
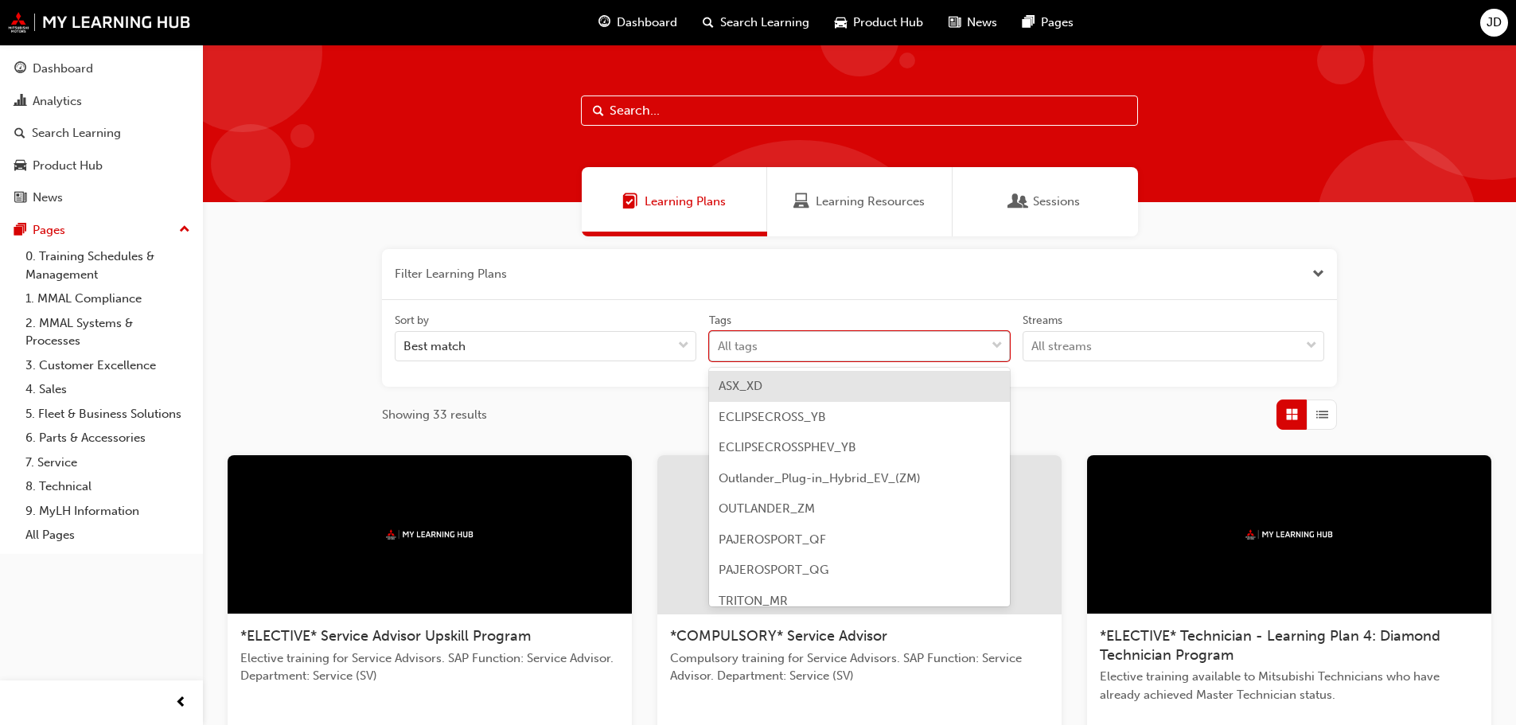
click at [998, 342] on span "down-icon" at bounding box center [997, 346] width 11 height 21
click at [719, 342] on input "Tags option ASX_XD focused, 1 of 9. 9 results available. Use Up and Down to cho…" at bounding box center [719, 346] width 2 height 14
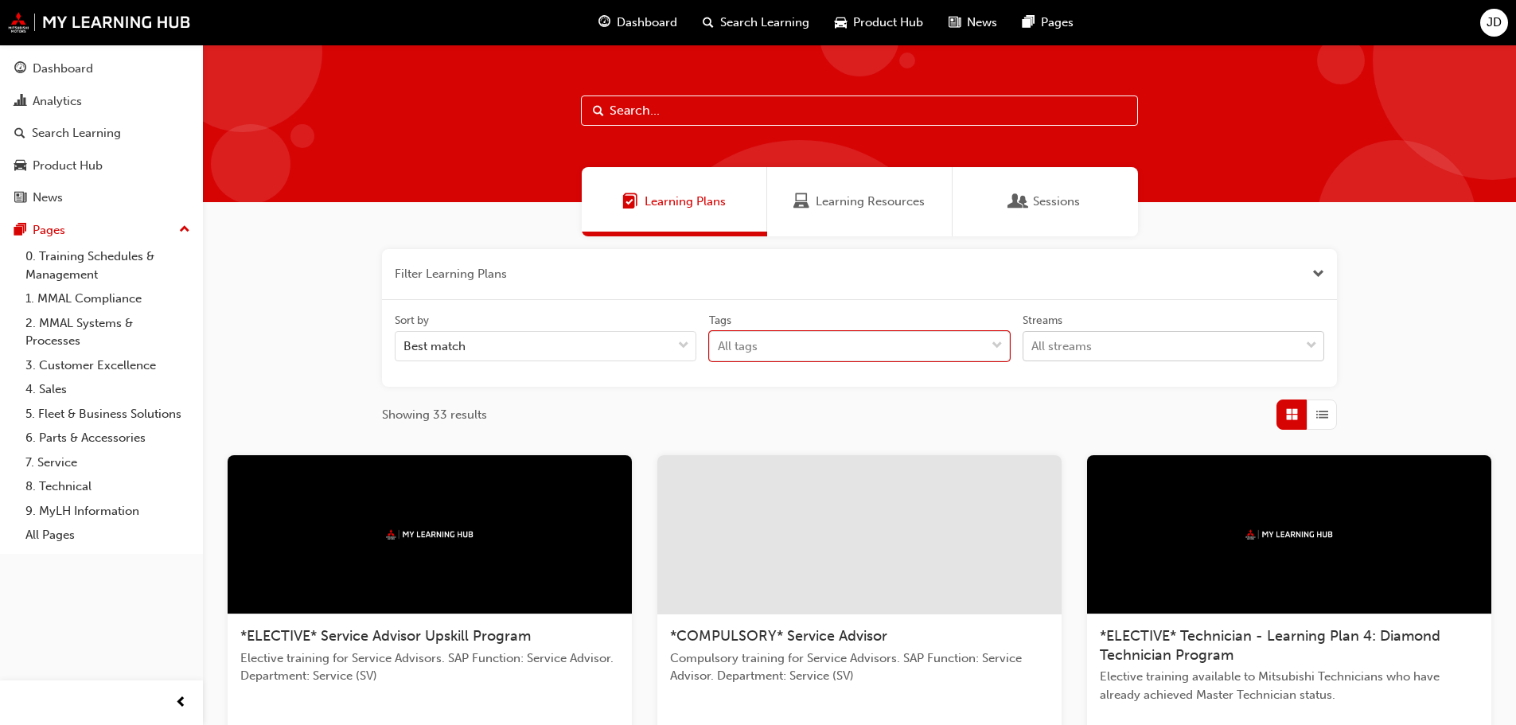
click at [1113, 340] on div "All streams" at bounding box center [1162, 347] width 276 height 28
click at [1033, 340] on input "Streams All streams" at bounding box center [1032, 346] width 2 height 14
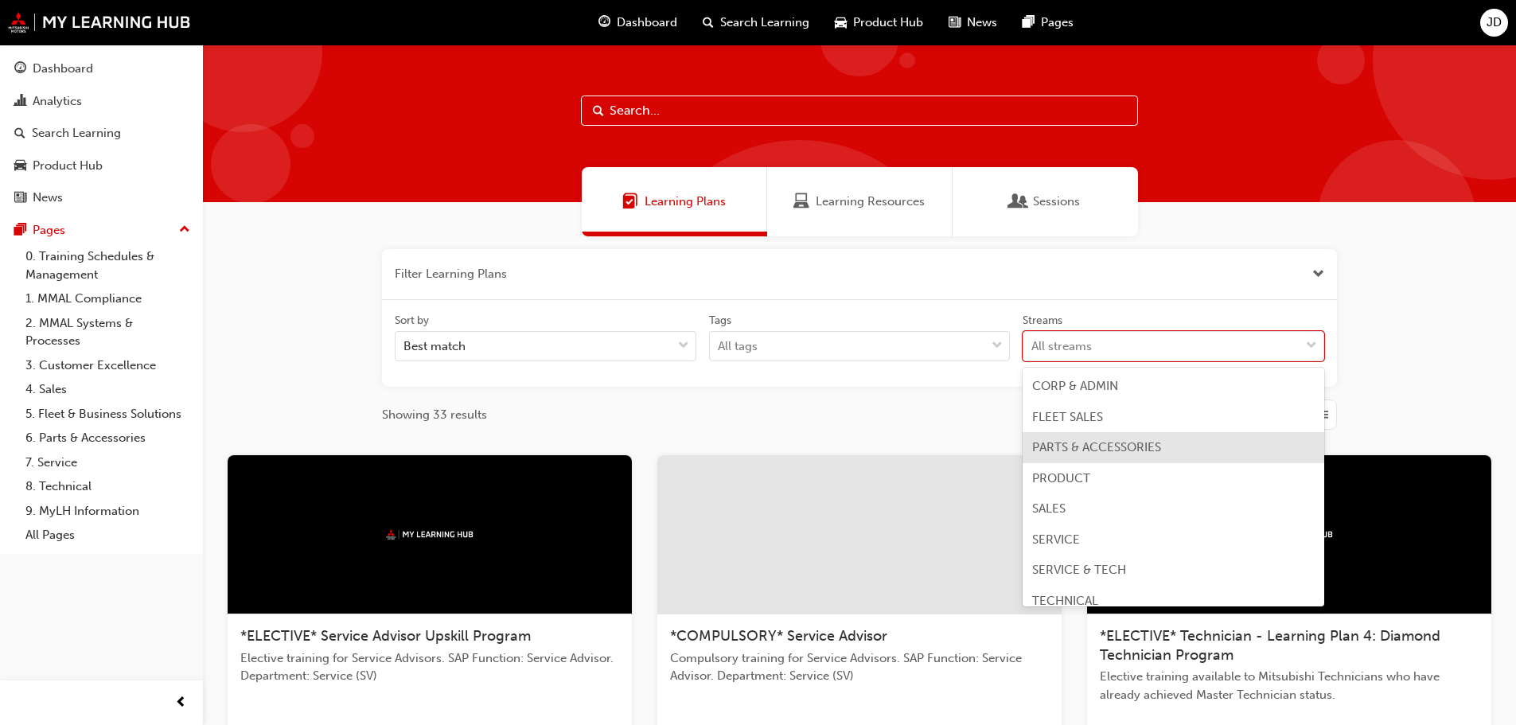
click at [1113, 453] on span "PARTS & ACCESSORIES" at bounding box center [1096, 447] width 129 height 14
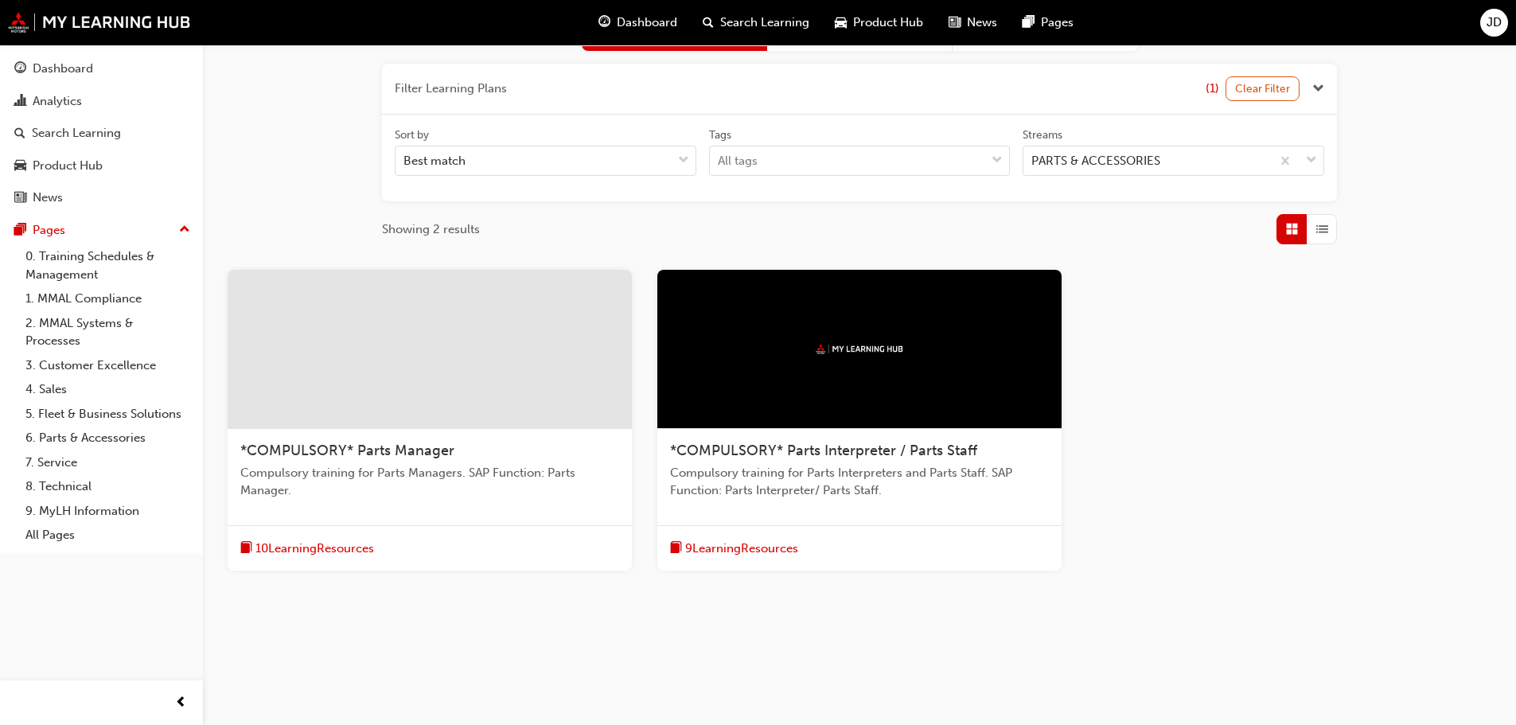
scroll to position [106, 0]
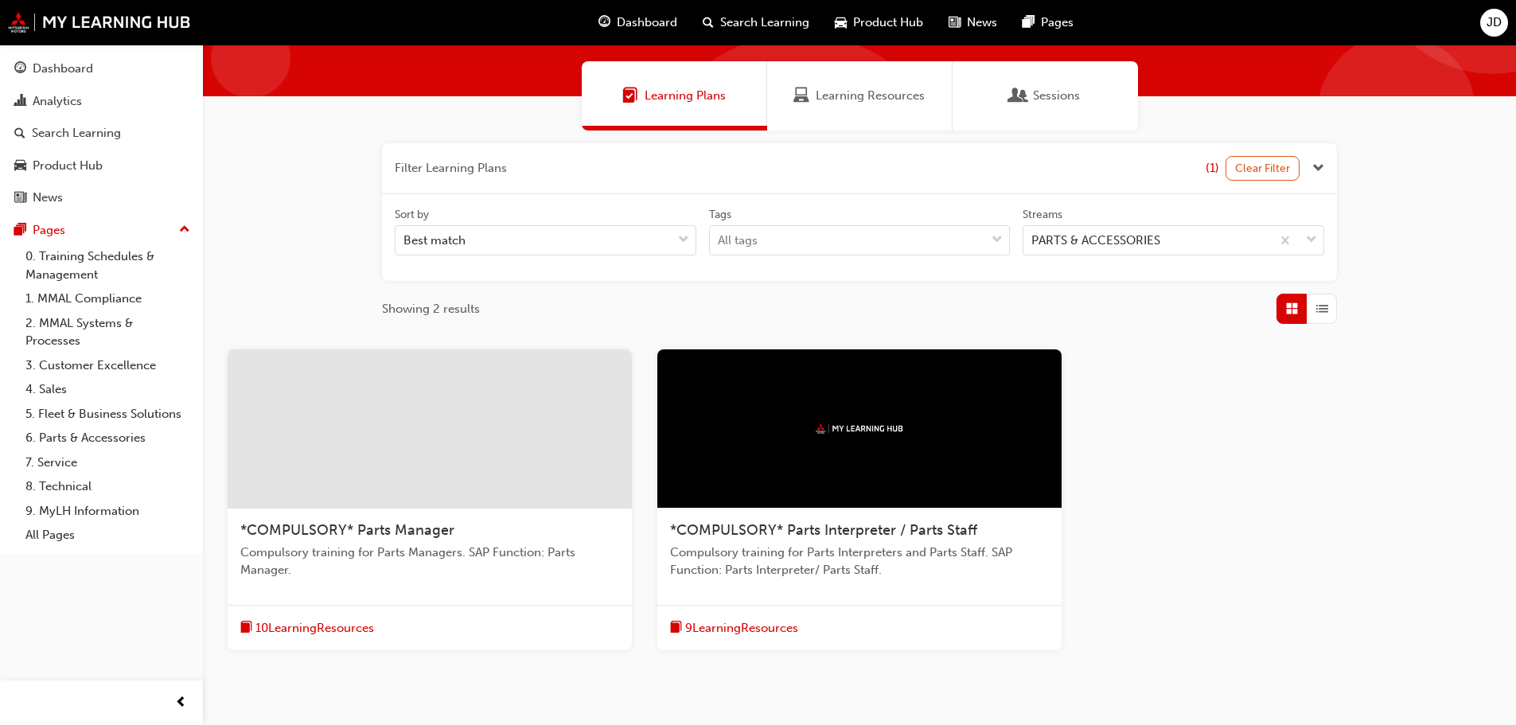
click at [464, 631] on div "10 Learning Resources" at bounding box center [430, 628] width 404 height 46
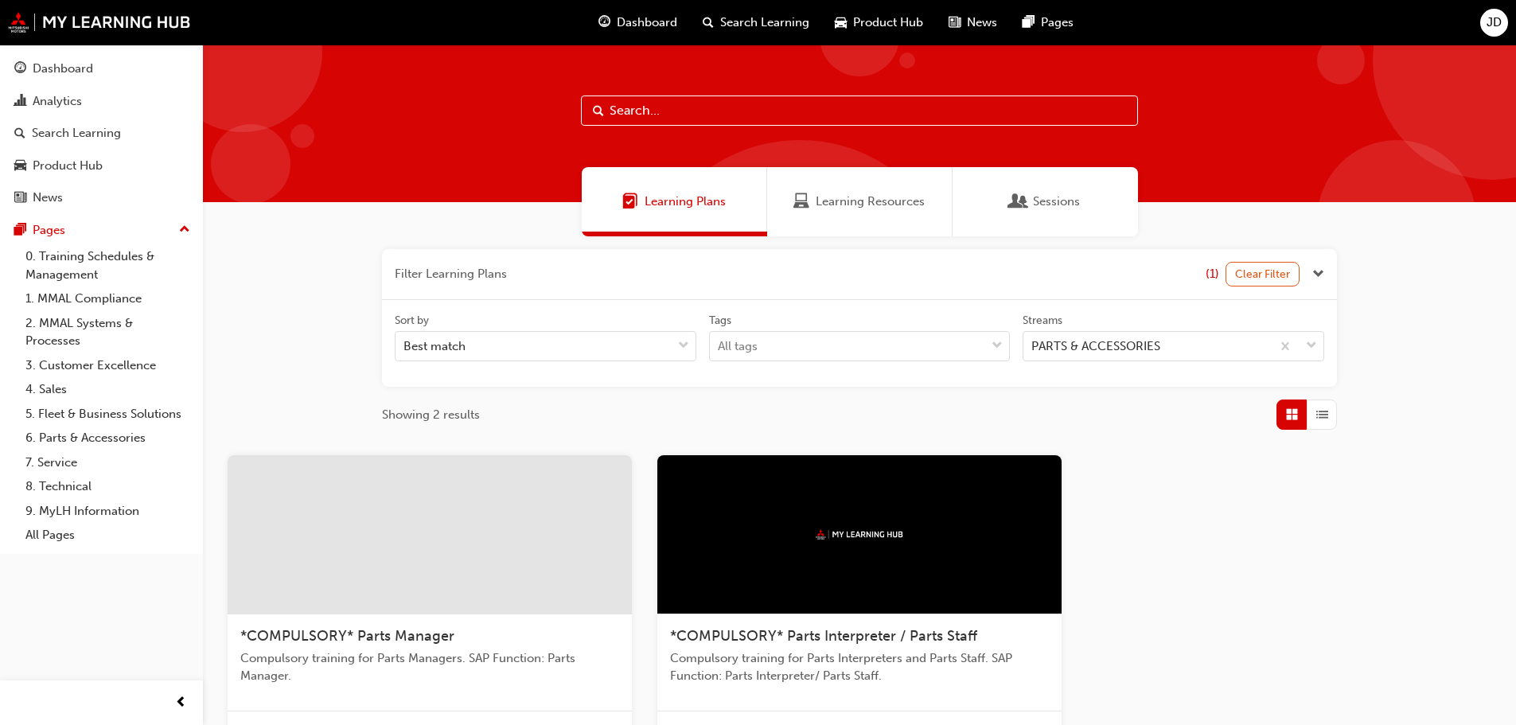
click at [814, 637] on span "*COMPULSORY* Parts Interpreter / Parts Staff" at bounding box center [823, 636] width 307 height 18
click at [932, 608] on div at bounding box center [859, 534] width 404 height 159
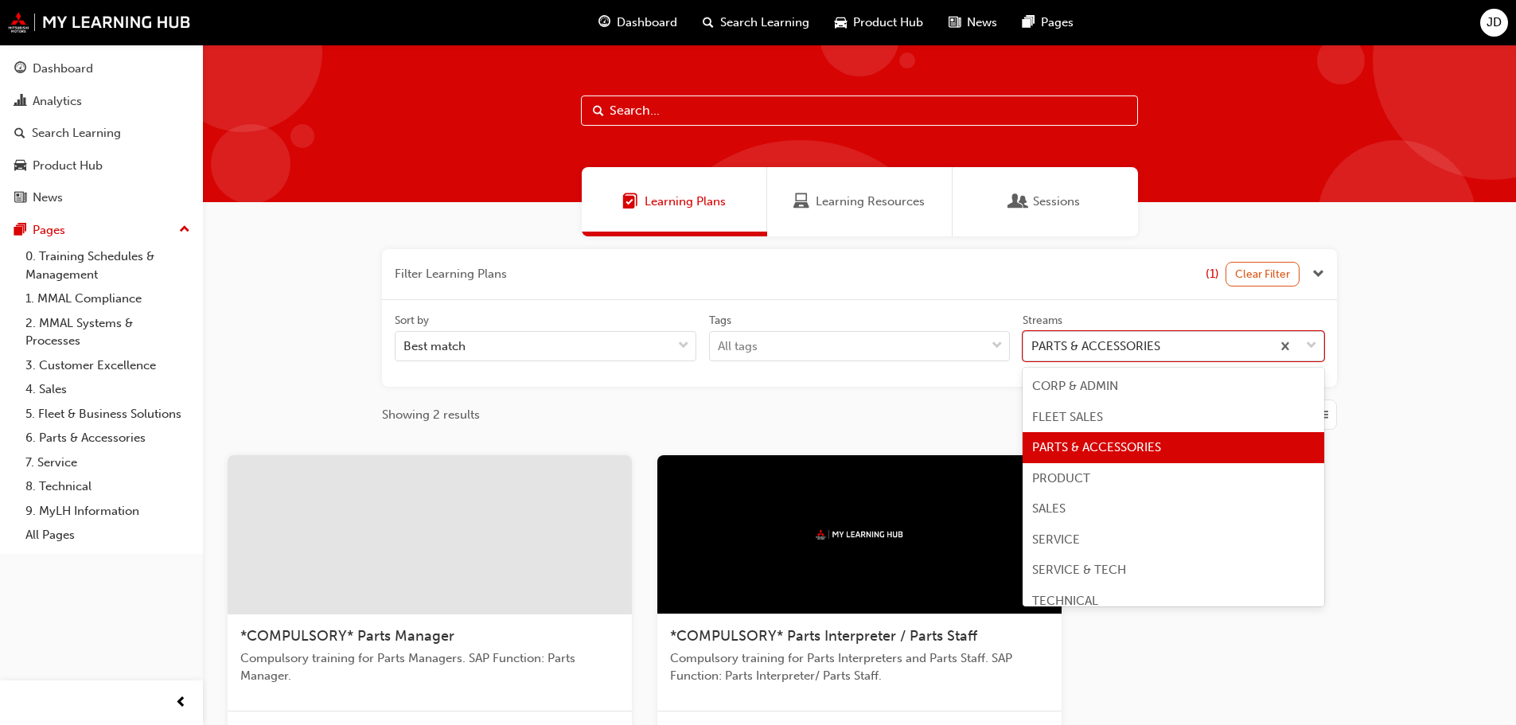
click at [1232, 344] on div "PARTS & ACCESSORIES" at bounding box center [1148, 347] width 248 height 28
click at [1033, 344] on input "Streams option PARTS & ACCESSORIES focused, 3 of 8. 8 results available. Use Up…" at bounding box center [1032, 346] width 2 height 14
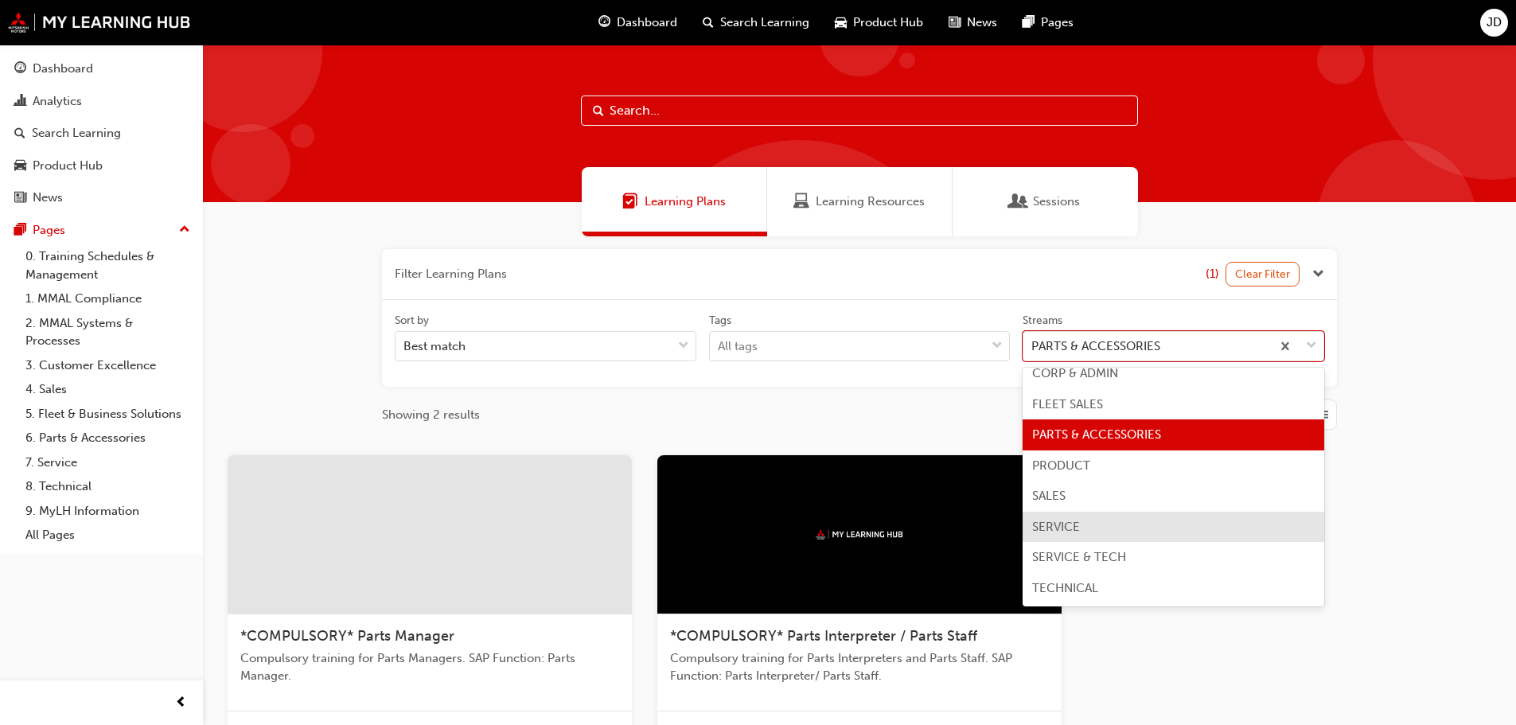
click at [1102, 524] on div "SERVICE" at bounding box center [1174, 527] width 302 height 31
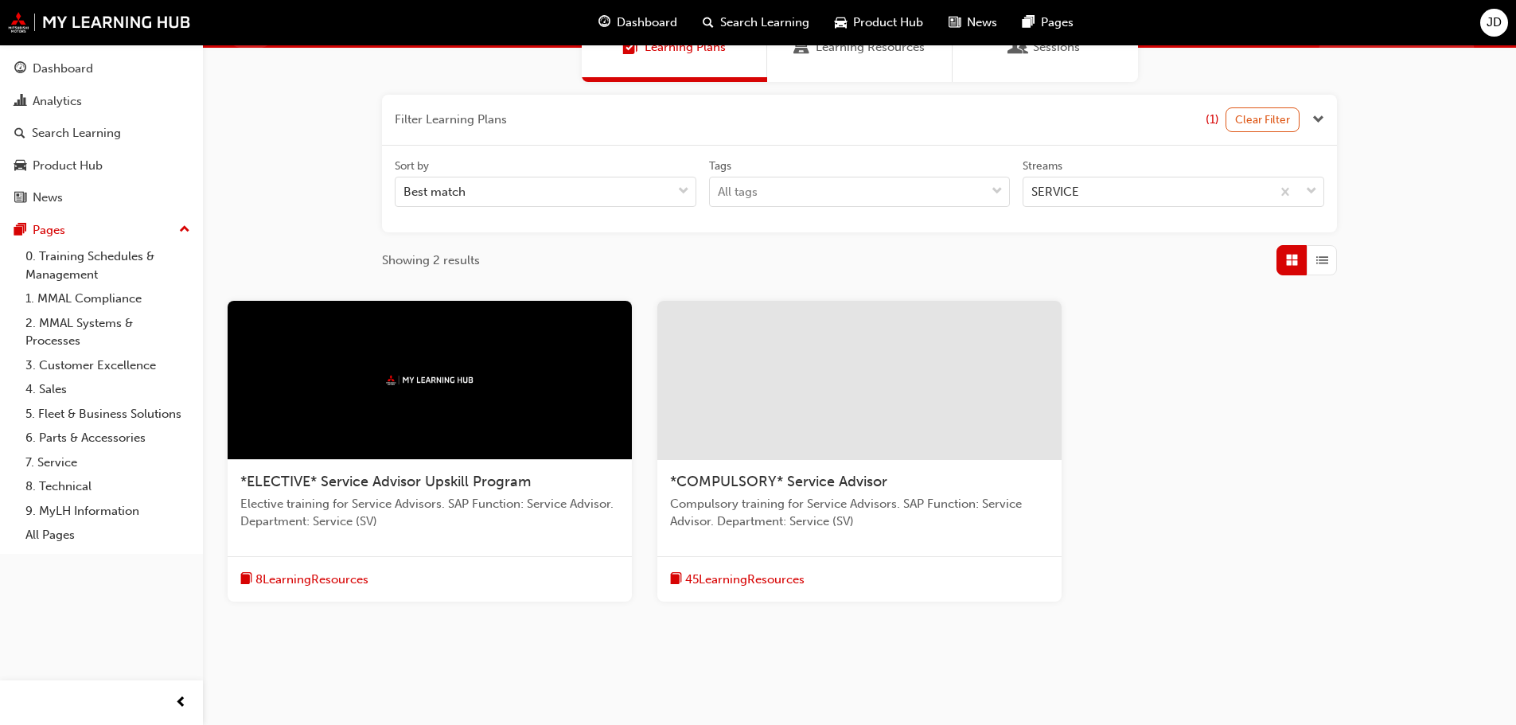
scroll to position [185, 0]
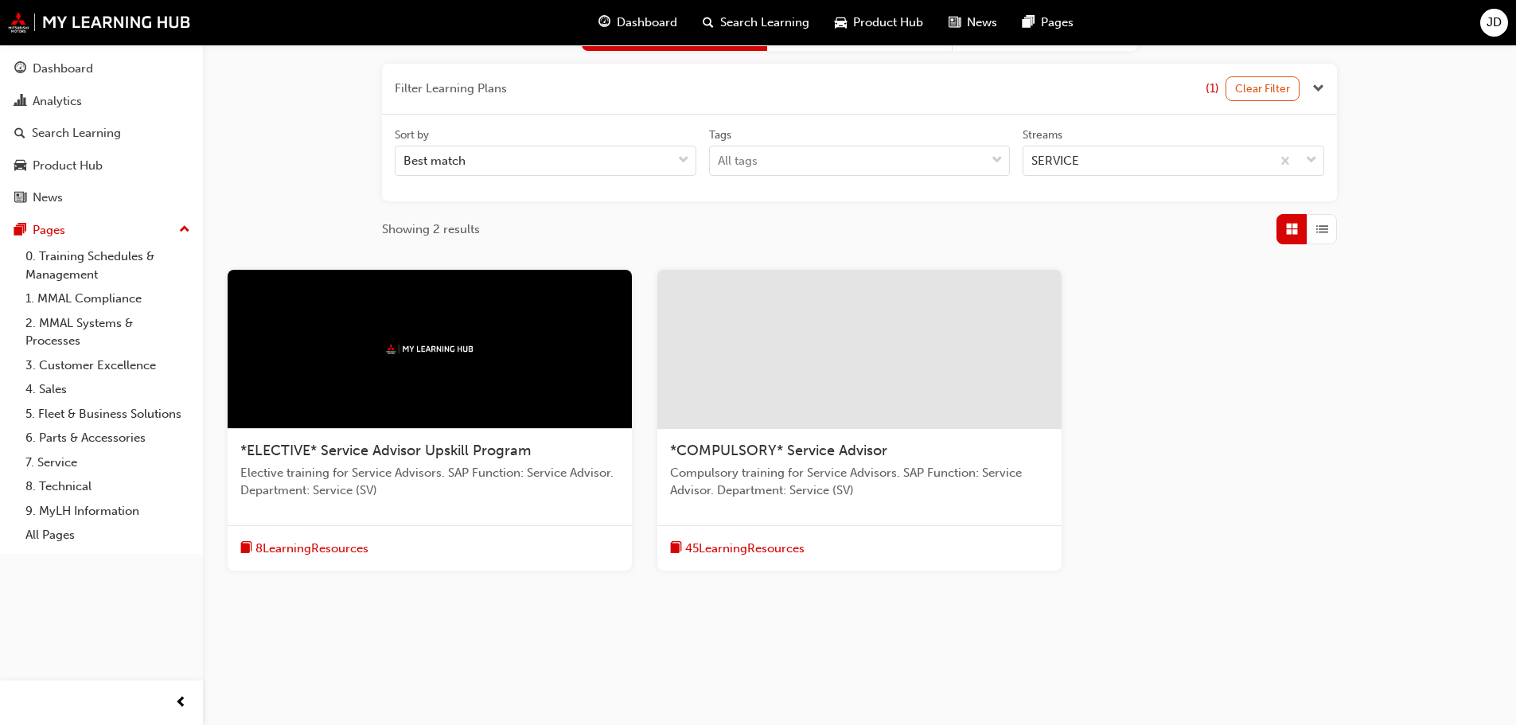
click at [808, 458] on span "*COMPULSORY* Service Advisor" at bounding box center [778, 451] width 217 height 18
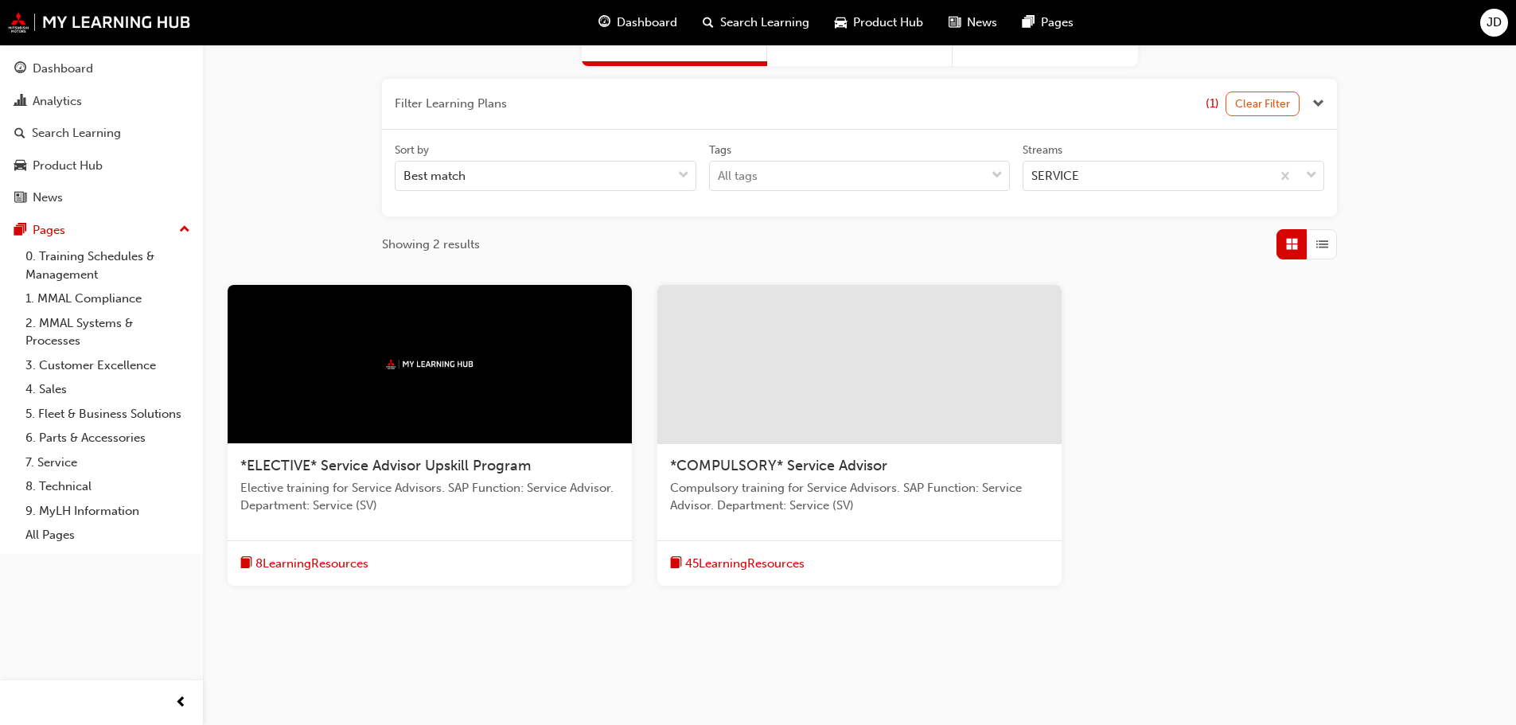
scroll to position [185, 0]
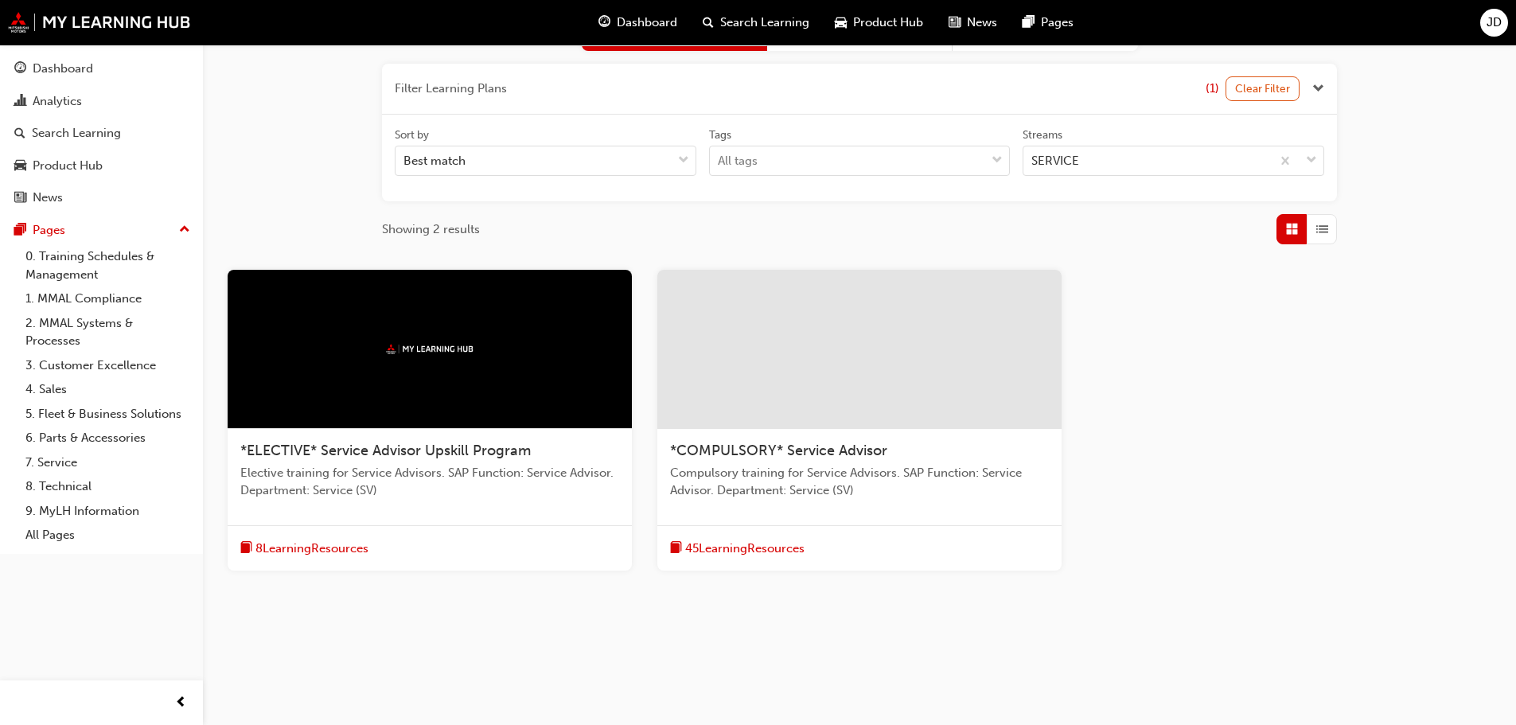
click at [349, 456] on span "*ELECTIVE* Service Advisor Upskill Program" at bounding box center [385, 451] width 290 height 18
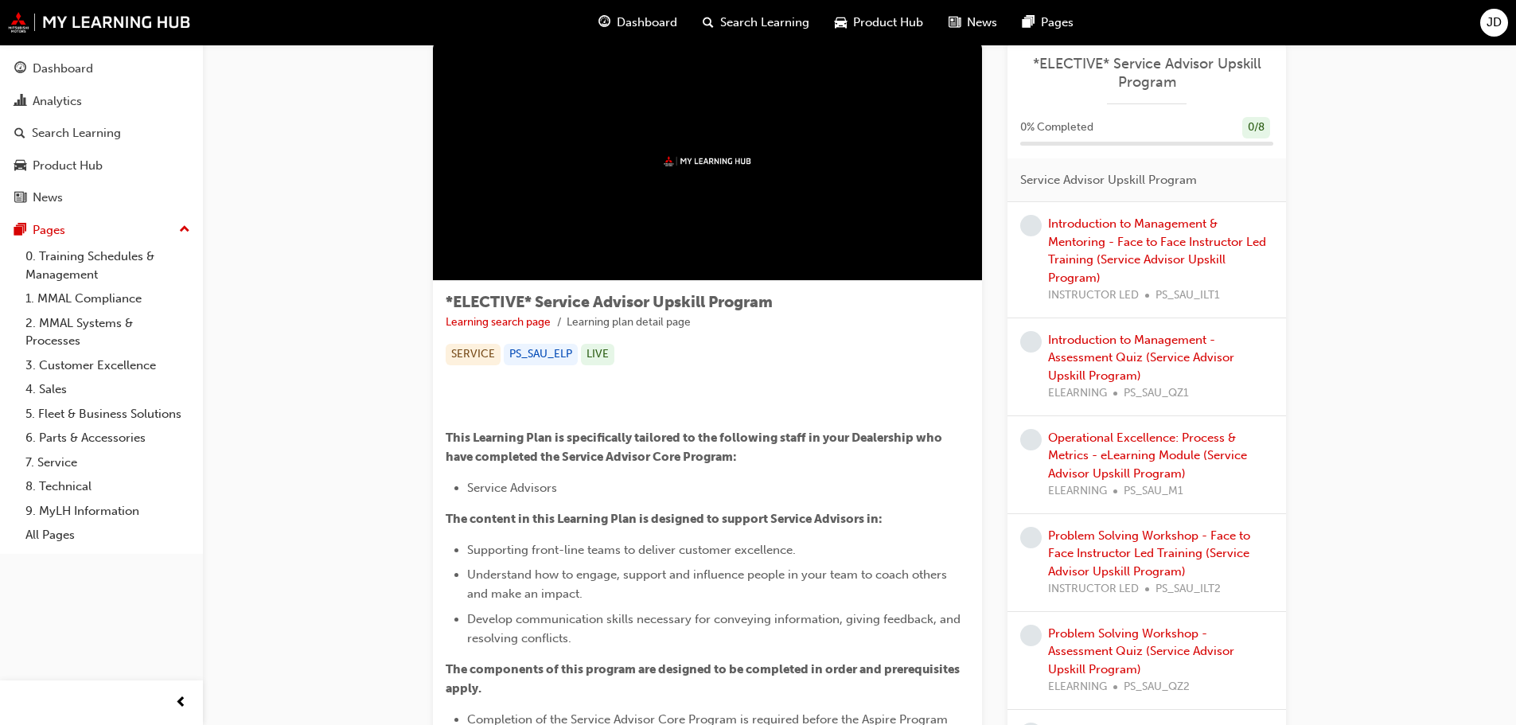
scroll to position [80, 0]
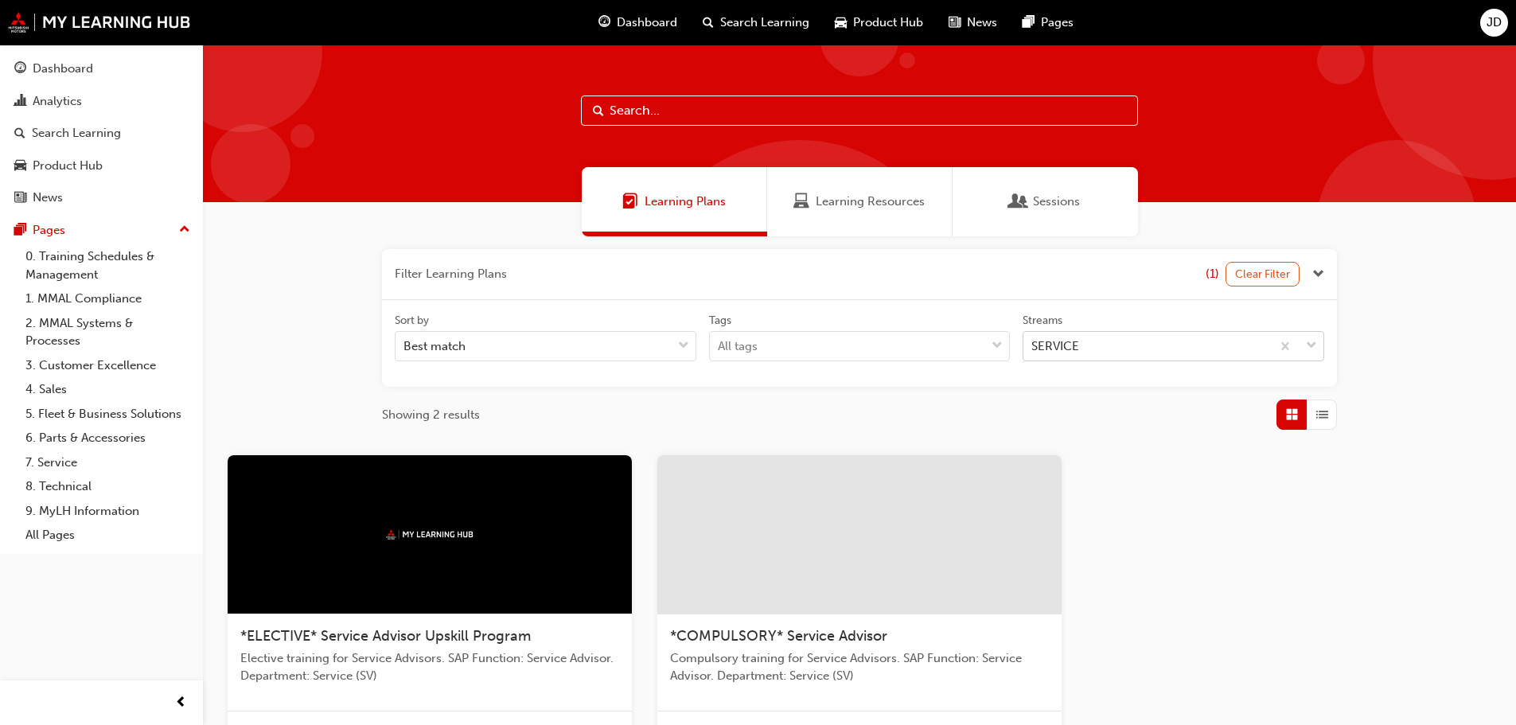
click at [1102, 345] on div "SERVICE" at bounding box center [1148, 347] width 248 height 28
click at [1033, 345] on input "Streams SERVICE" at bounding box center [1032, 346] width 2 height 14
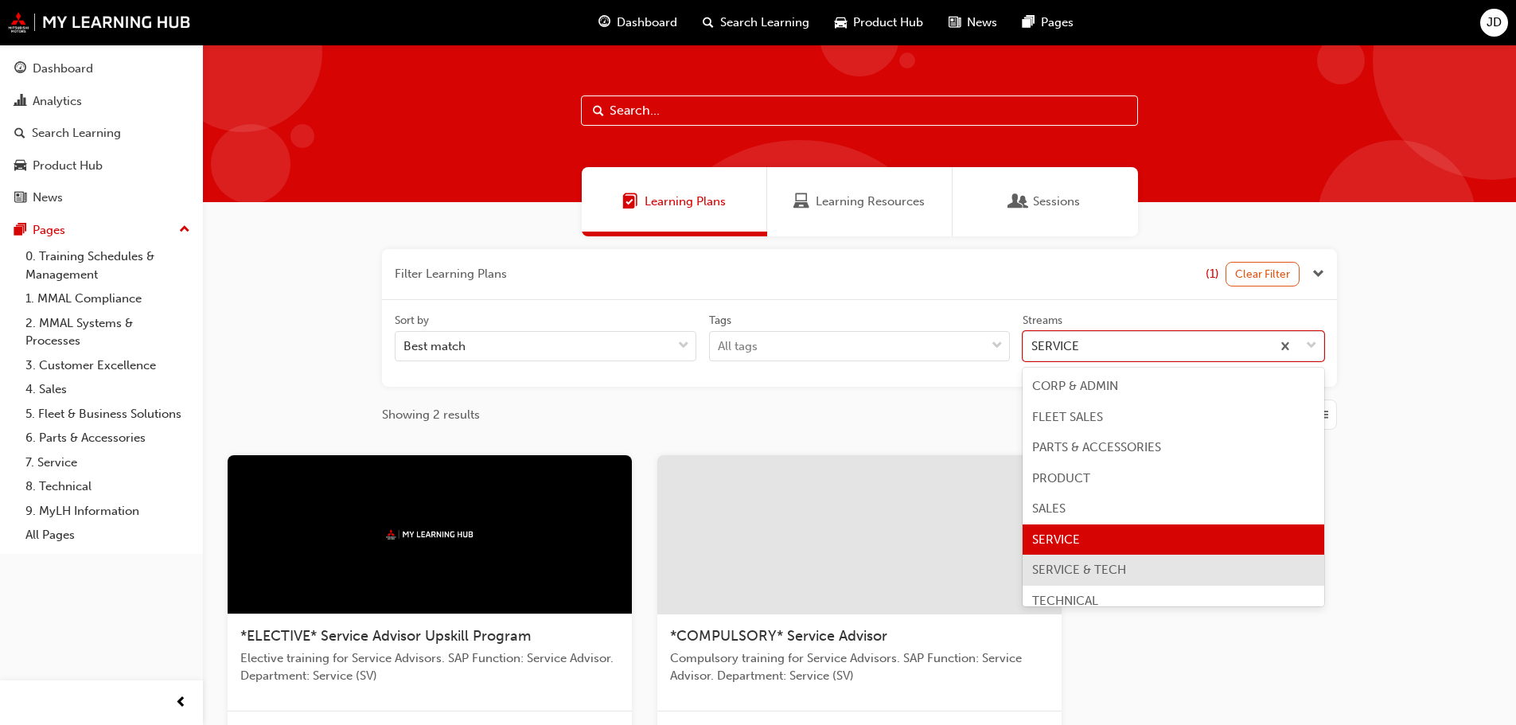
scroll to position [13, 0]
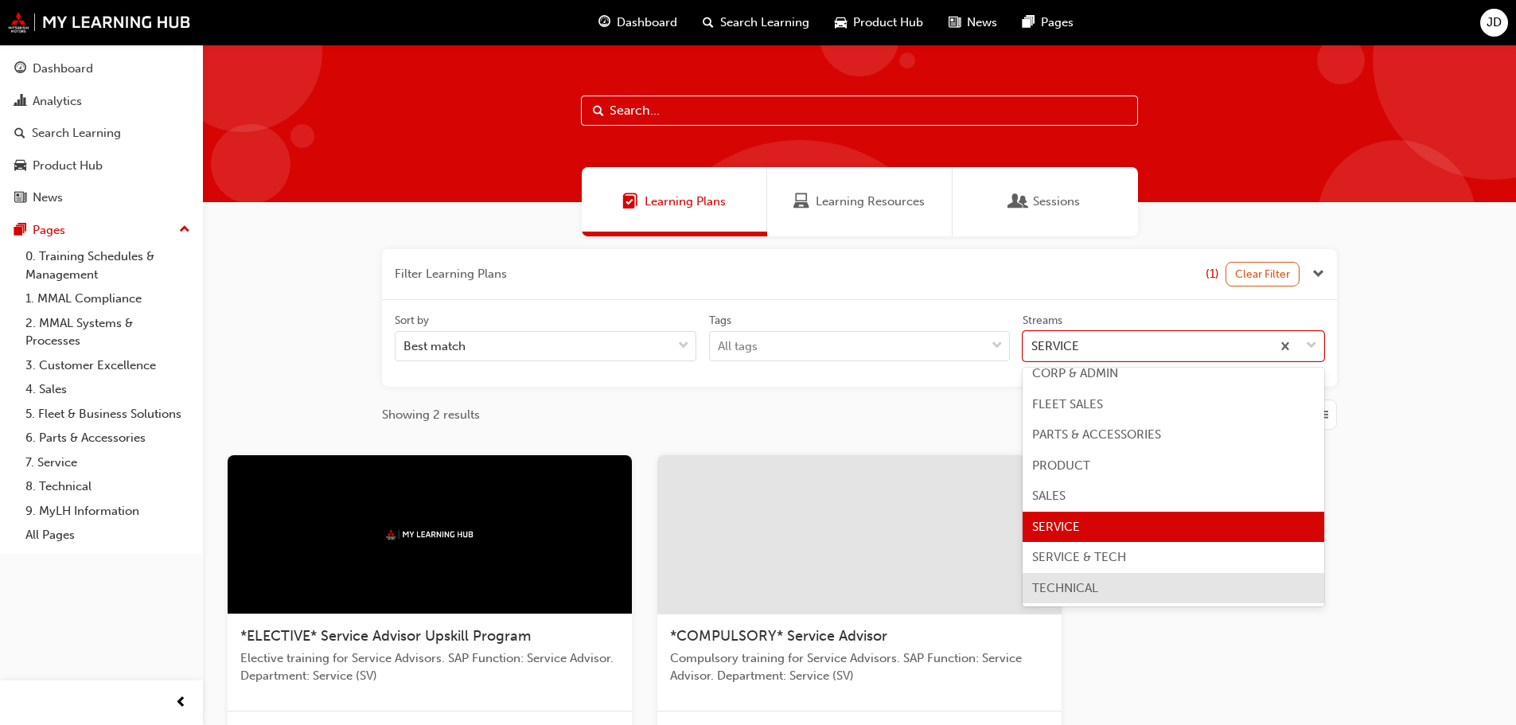
click at [1136, 583] on div "TECHNICAL" at bounding box center [1174, 588] width 302 height 31
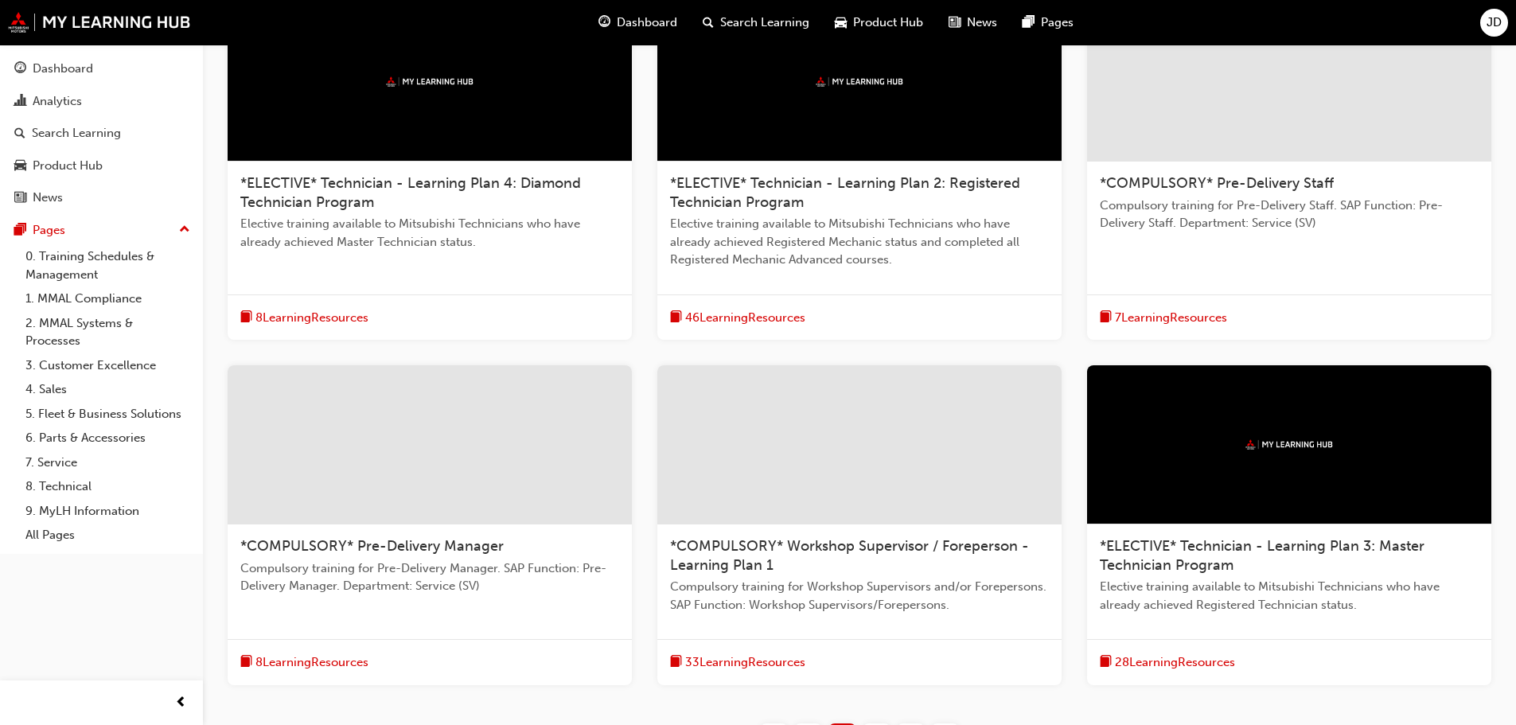
scroll to position [478, 0]
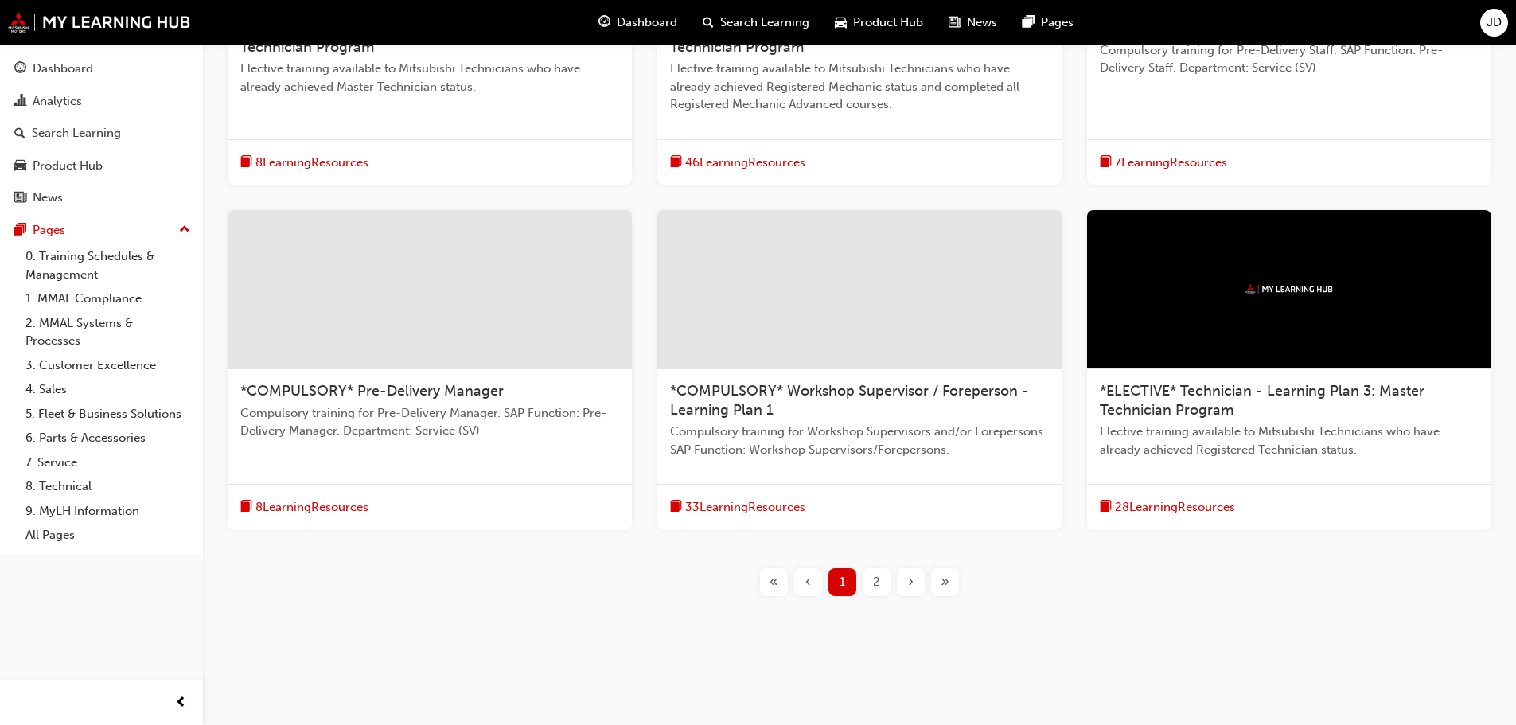
click at [878, 583] on span "2" at bounding box center [876, 582] width 7 height 18
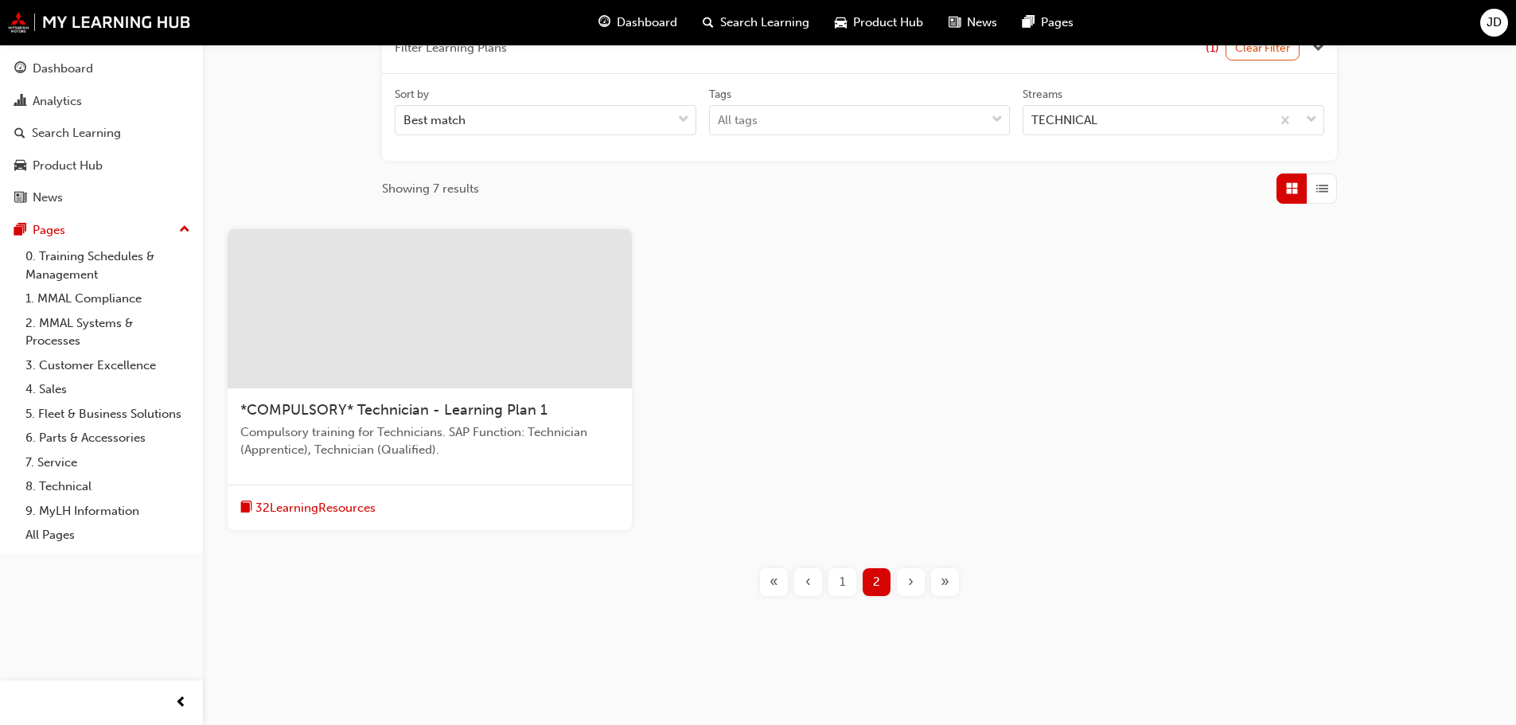
scroll to position [226, 0]
click at [488, 404] on span "*COMPULSORY* Technician - Learning Plan 1" at bounding box center [393, 410] width 307 height 18
